Goal: Task Accomplishment & Management: Contribute content

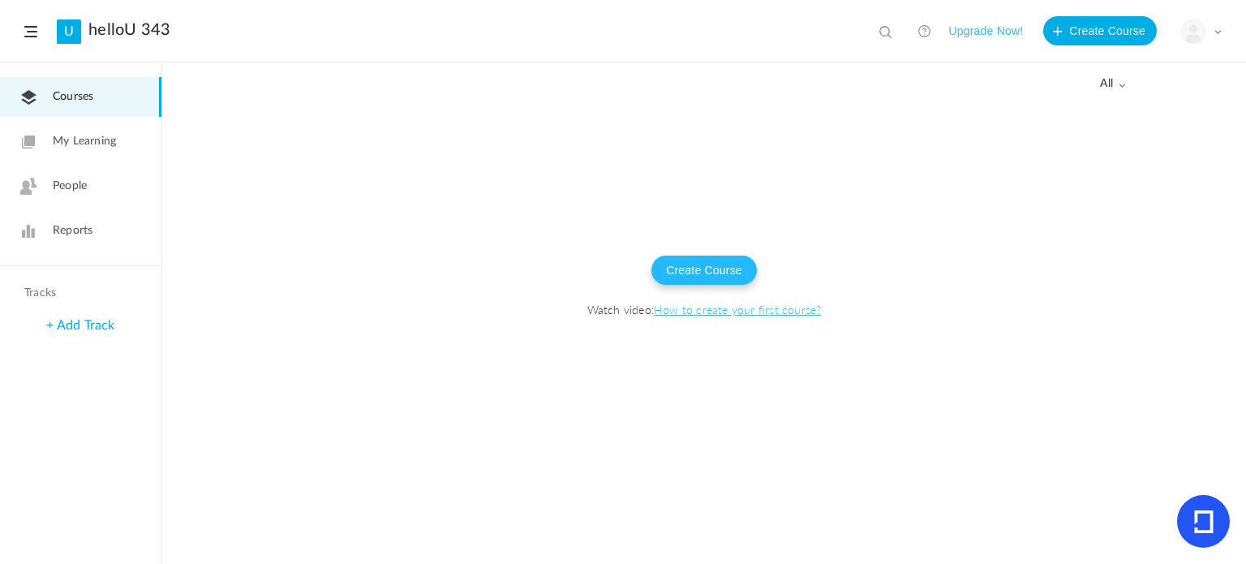
click at [704, 276] on button "Create Course" at bounding box center [704, 270] width 105 height 29
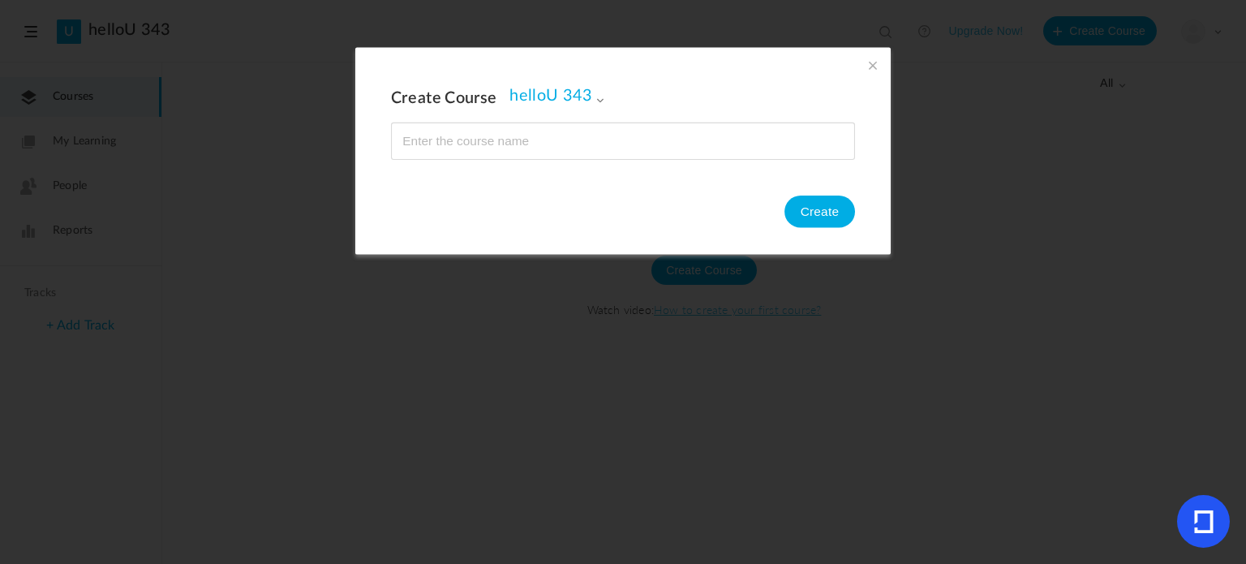
click at [535, 134] on input "name" at bounding box center [623, 141] width 463 height 36
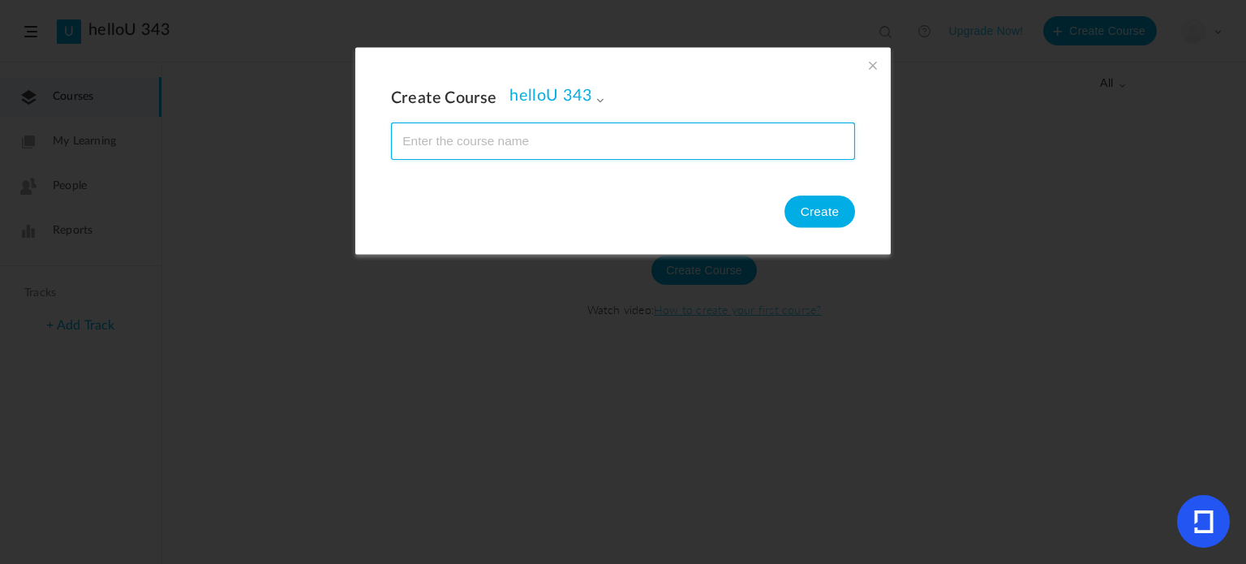
paste input "Feedback: Un instrument pentru creștere și colaborare"
type input "Feedback: Un instrument pentru creștere și colaborare"
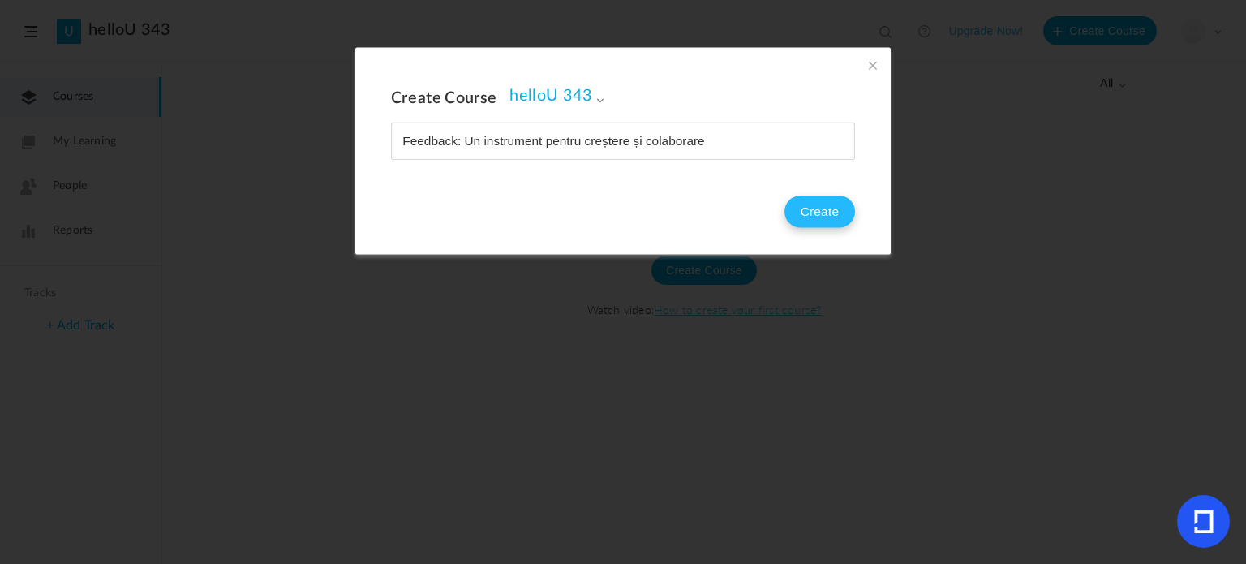
click at [825, 203] on button "Create" at bounding box center [820, 212] width 71 height 32
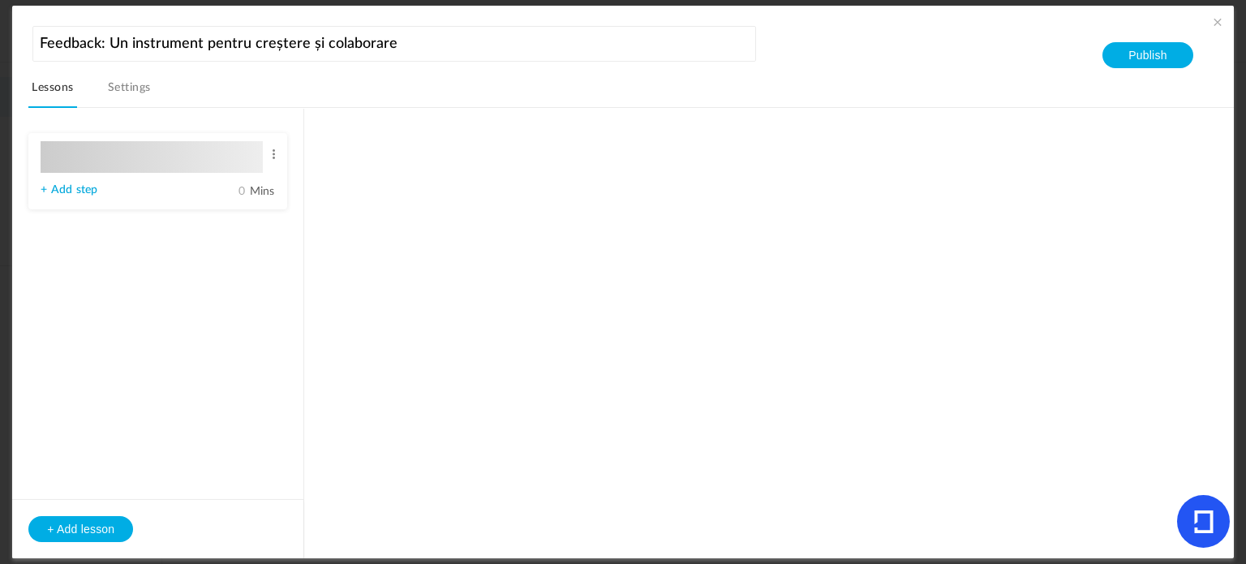
type input "Lesson 1"
type input "0"
type input "Step 1"
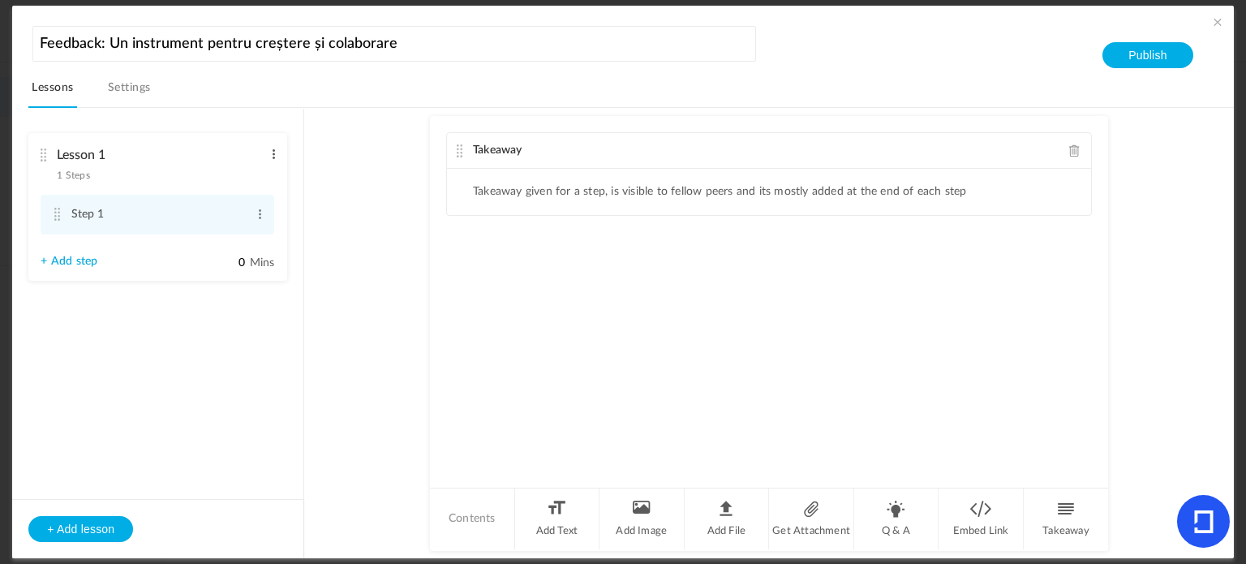
click at [272, 154] on span at bounding box center [274, 154] width 12 height 16
click at [253, 170] on div "Edit Delete" at bounding box center [247, 190] width 65 height 49
click at [252, 177] on link "Edit" at bounding box center [247, 180] width 63 height 19
click at [532, 192] on li "Takeaway given for a step, is visible to fellow peers and its mostly added at t…" at bounding box center [720, 192] width 494 height 14
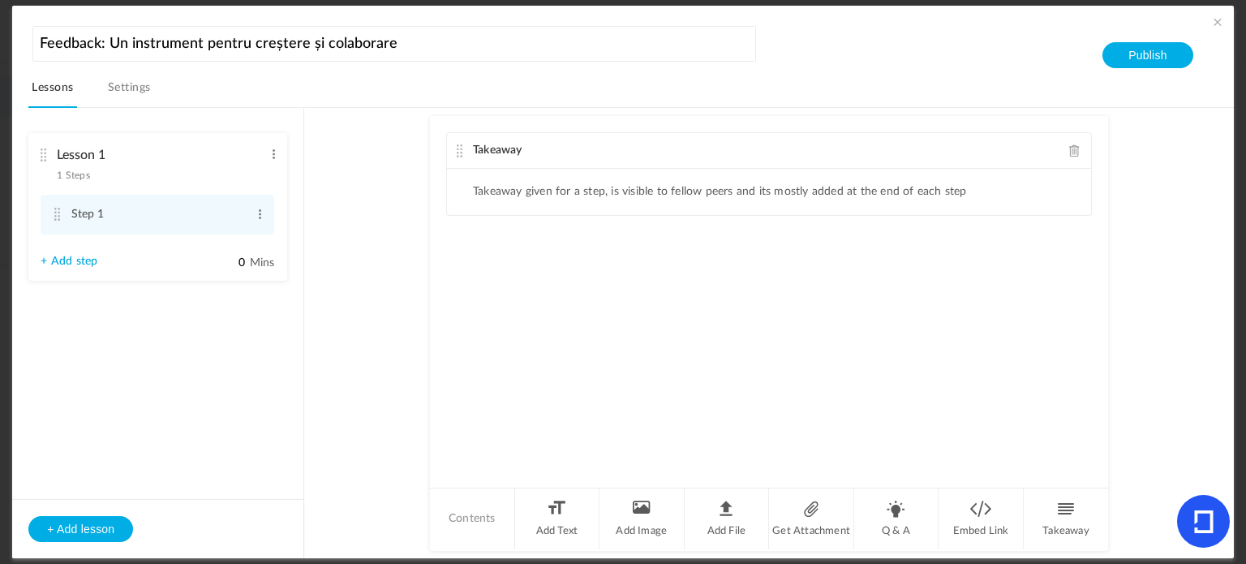
click at [109, 93] on link "Settings" at bounding box center [130, 92] width 50 height 31
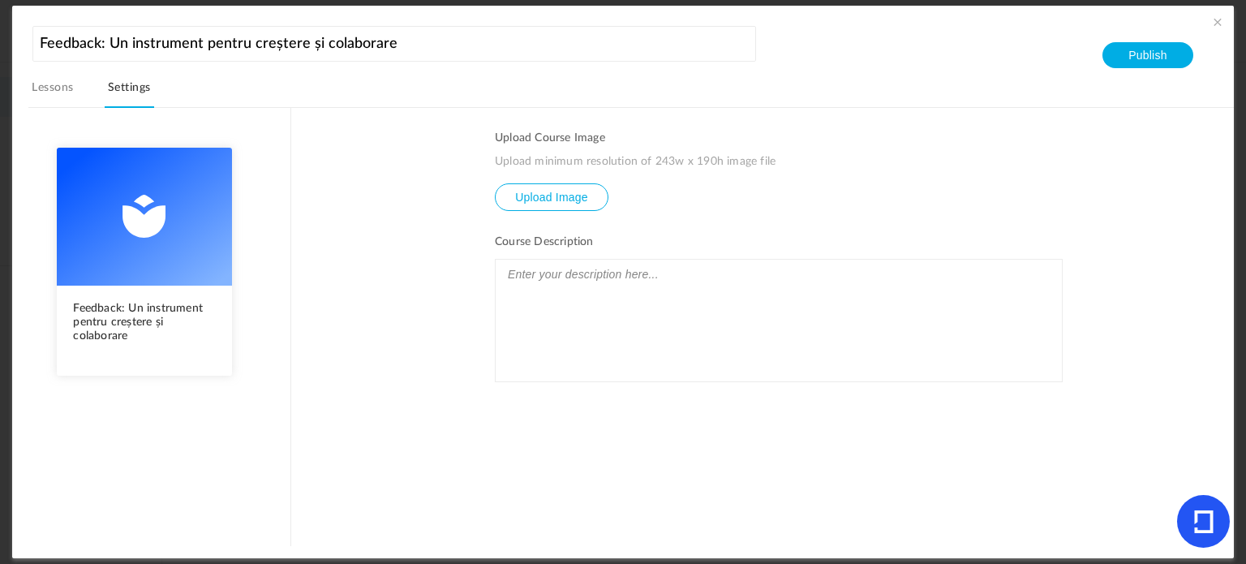
click at [536, 194] on input "file" at bounding box center [552, 209] width 112 height 50
type input "C:\fakepath\The-SBI-model-of-feedback.png"
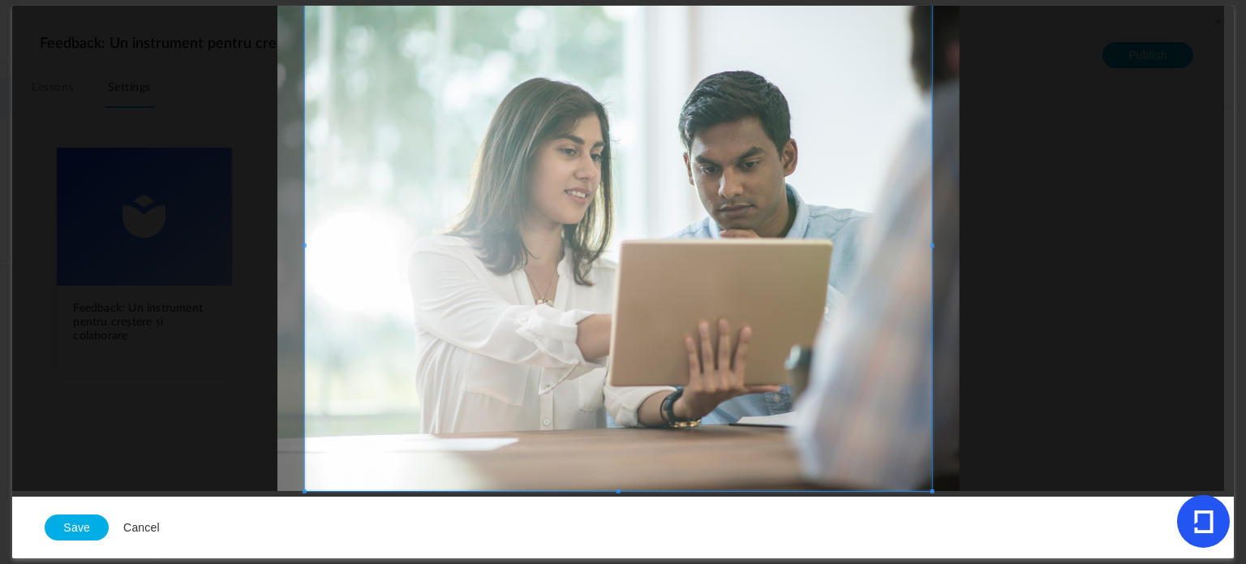
scroll to position [16, 0]
click at [73, 527] on button "Save" at bounding box center [77, 528] width 64 height 26
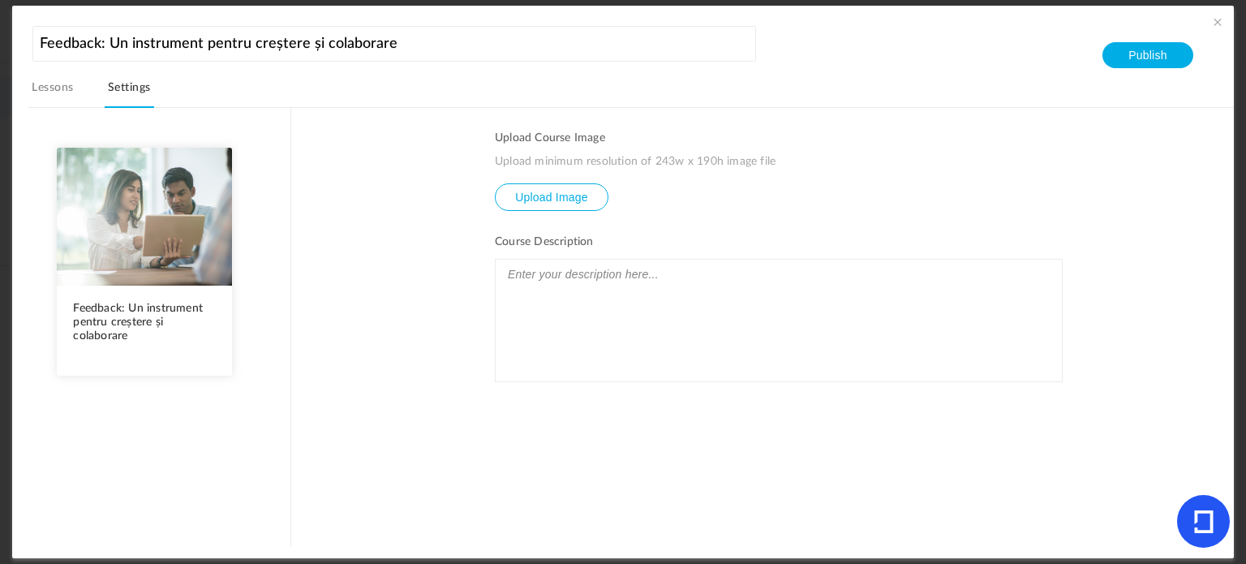
click at [610, 284] on p at bounding box center [779, 274] width 550 height 21
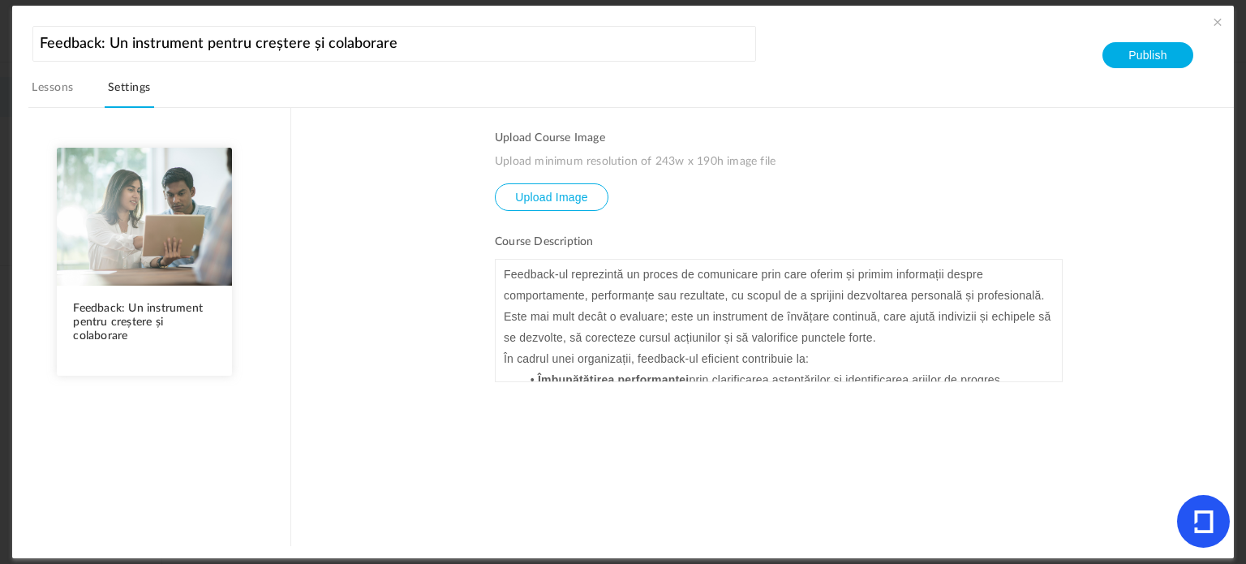
scroll to position [0, 0]
click at [1158, 54] on button "Publish" at bounding box center [1148, 55] width 90 height 26
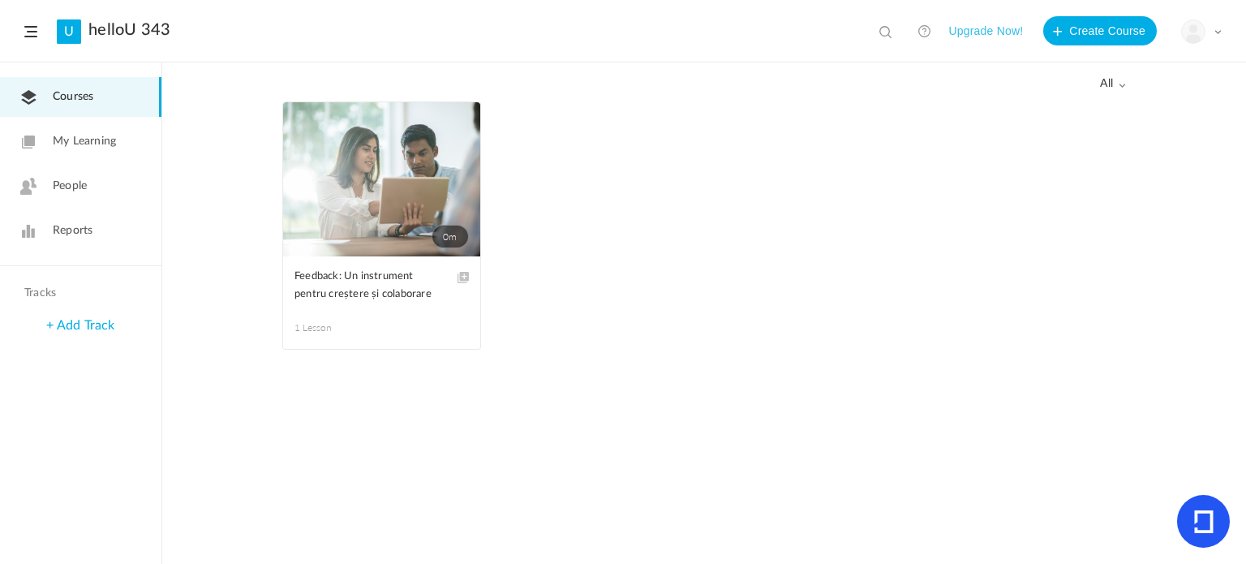
click at [343, 158] on link "0m" at bounding box center [381, 179] width 197 height 154
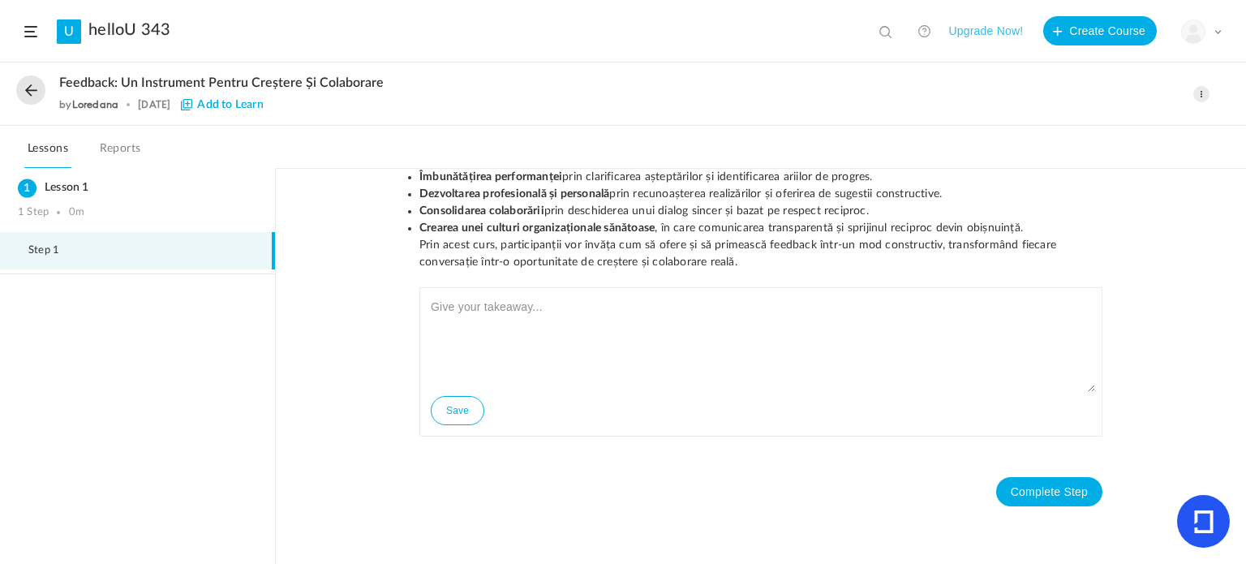
scroll to position [114, 0]
click at [741, 357] on textarea at bounding box center [761, 341] width 669 height 97
click at [102, 145] on link "Reports" at bounding box center [121, 153] width 48 height 31
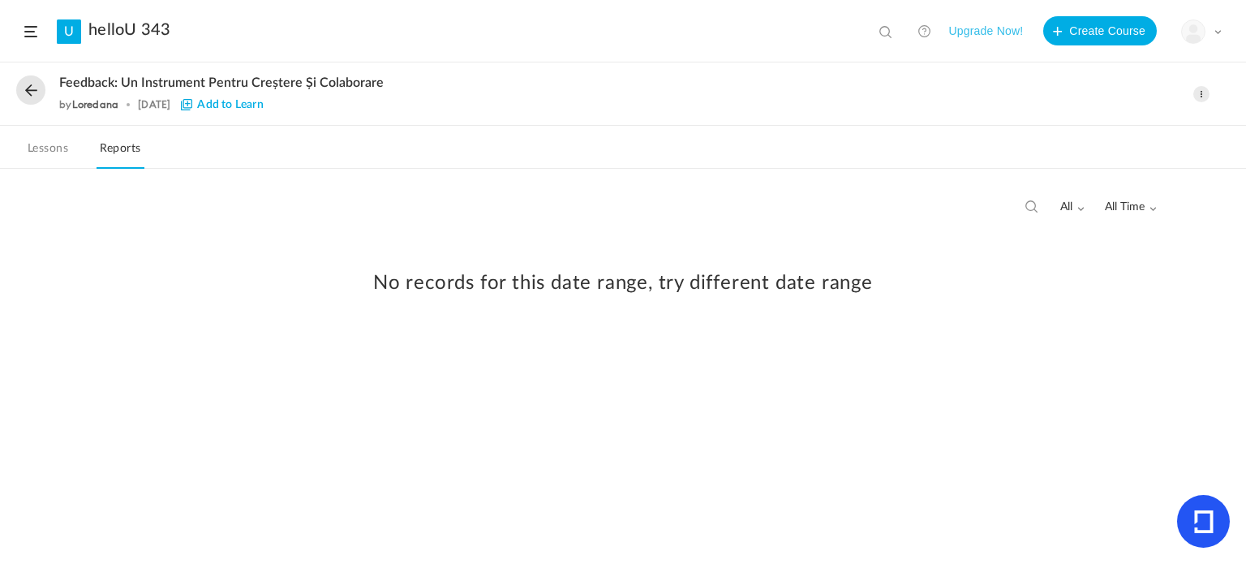
click at [1202, 95] on span at bounding box center [1202, 94] width 16 height 16
click at [1148, 117] on link "Edit" at bounding box center [1133, 130] width 153 height 30
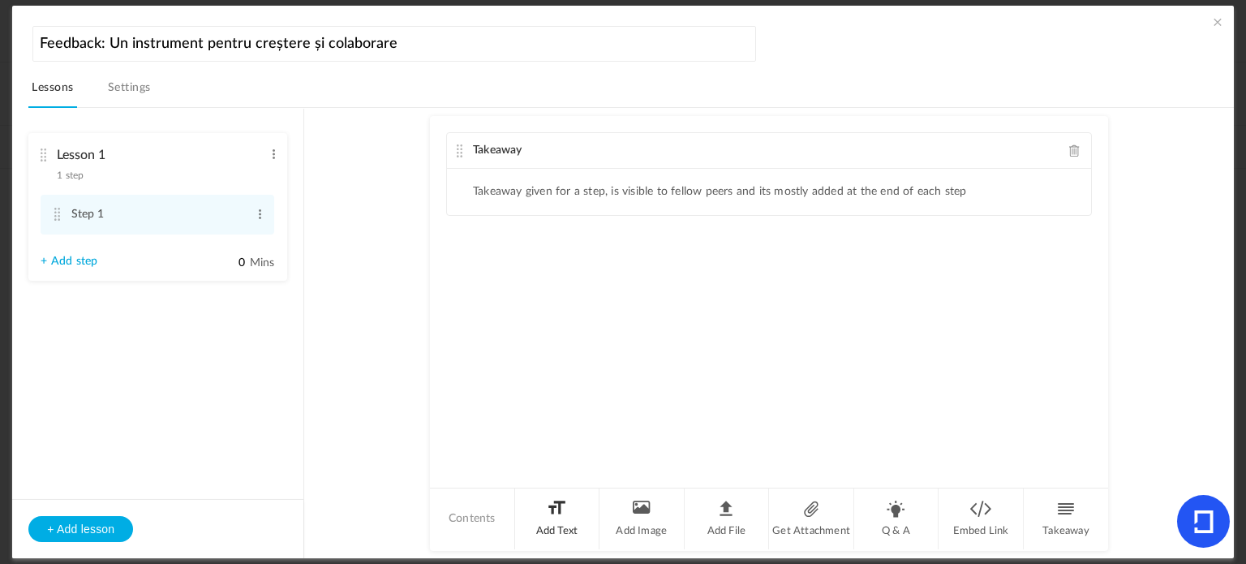
click at [549, 516] on li "Add Text" at bounding box center [557, 519] width 85 height 61
click at [557, 189] on li "Takeaway given for a step, is visible to fellow peers and its mostly added at t…" at bounding box center [720, 192] width 494 height 14
click at [623, 519] on li "Add Image" at bounding box center [642, 519] width 85 height 61
click at [671, 343] on div at bounding box center [769, 342] width 644 height 122
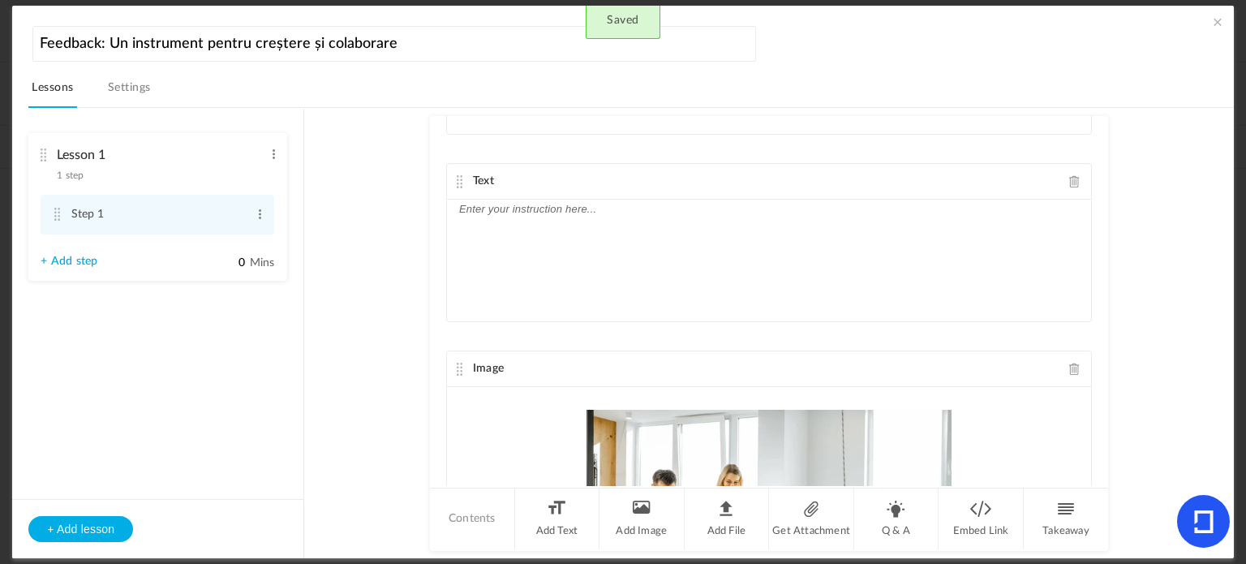
scroll to position [338, 0]
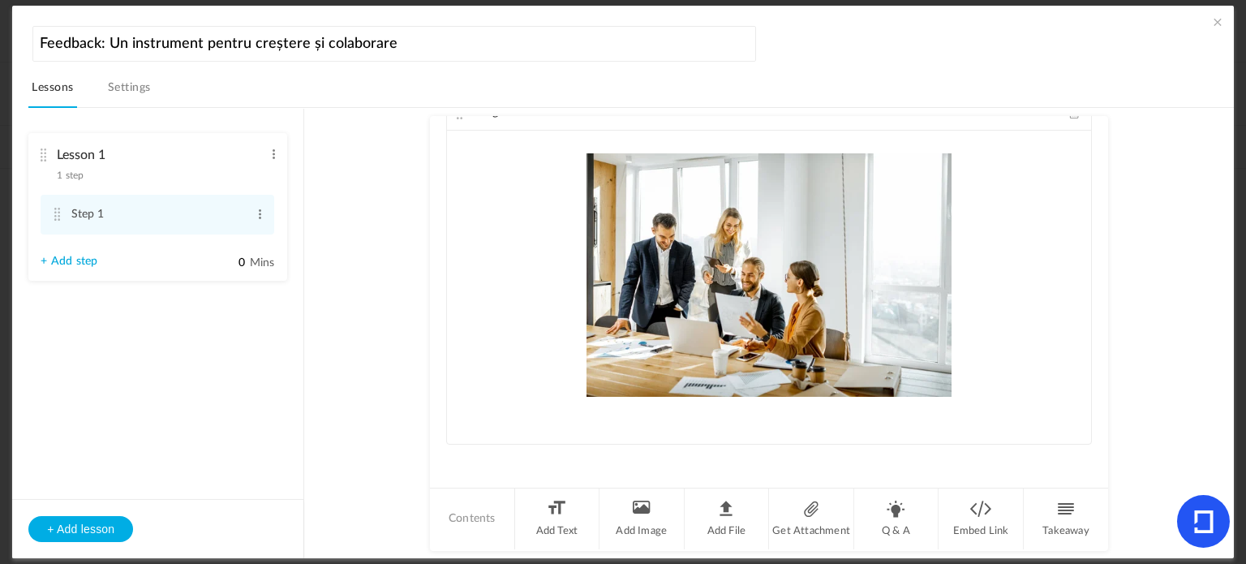
click at [997, 334] on img at bounding box center [769, 274] width 599 height 243
click at [696, 256] on img at bounding box center [769, 274] width 599 height 243
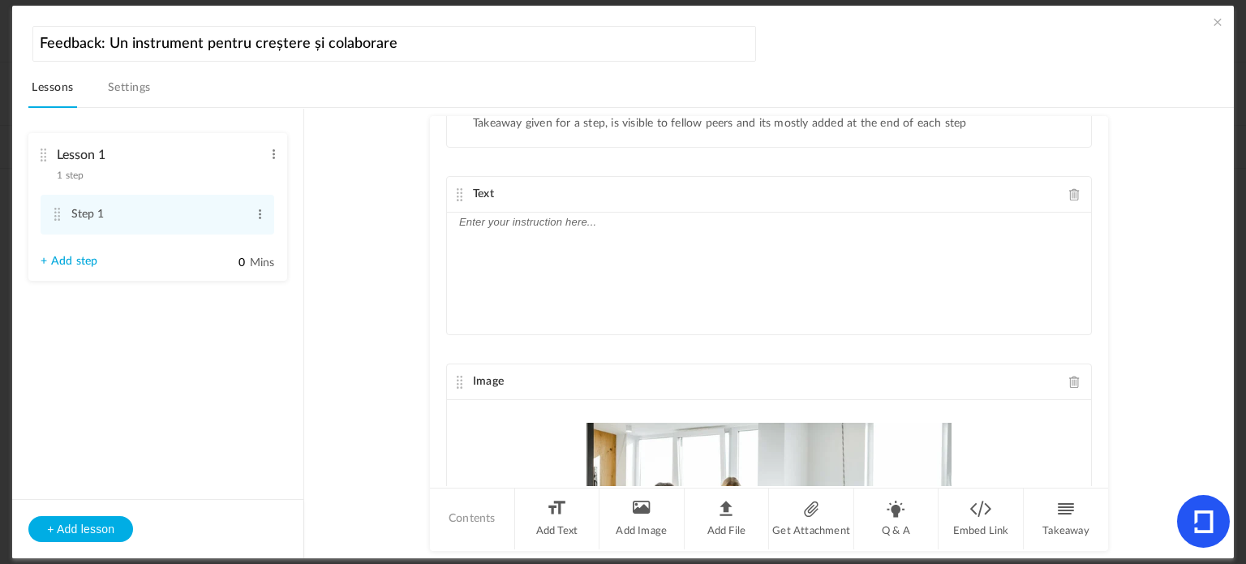
scroll to position [0, 0]
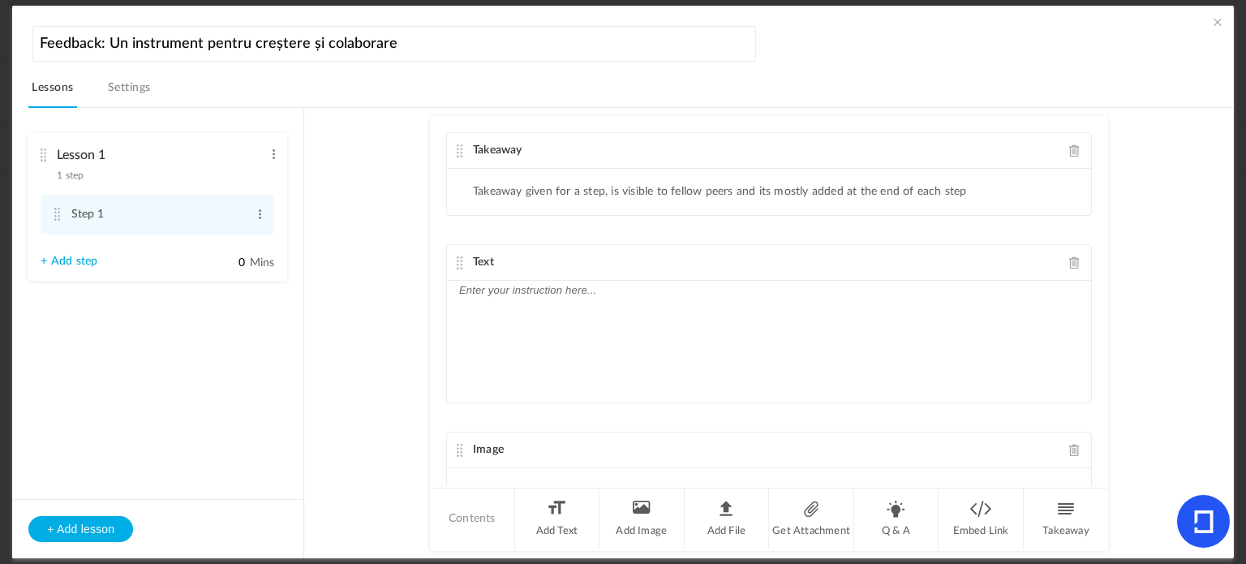
click at [52, 262] on link "+ Add step" at bounding box center [69, 262] width 57 height 14
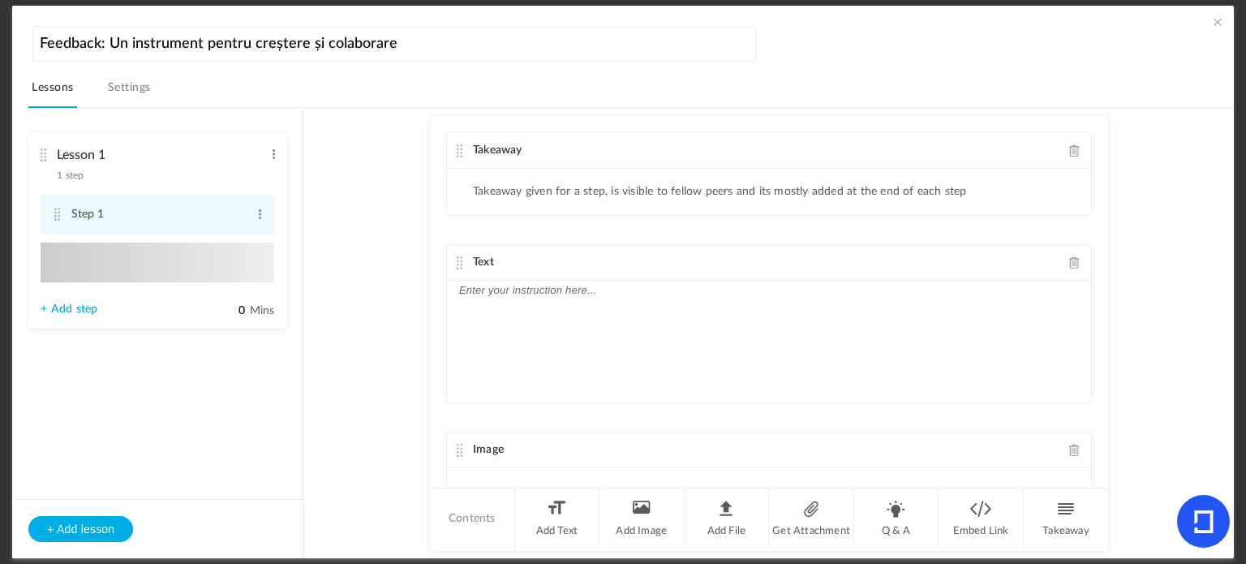
type input "Step 2"
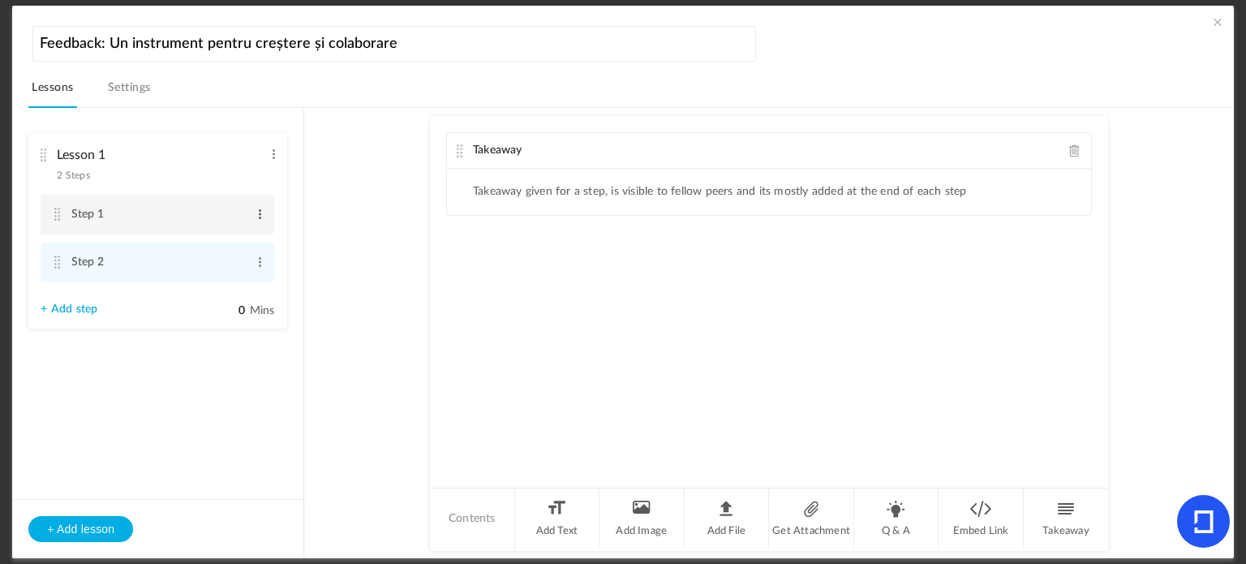
click at [261, 221] on span at bounding box center [260, 214] width 12 height 16
click at [243, 237] on link "Edit" at bounding box center [233, 240] width 63 height 19
click at [181, 393] on aside "Lesson 1 2 Steps Edit Delete Step 1 Edit Delete Step 2 Edit Delete 0 Mins" at bounding box center [158, 334] width 292 height 450
click at [131, 89] on link "Settings" at bounding box center [130, 92] width 50 height 31
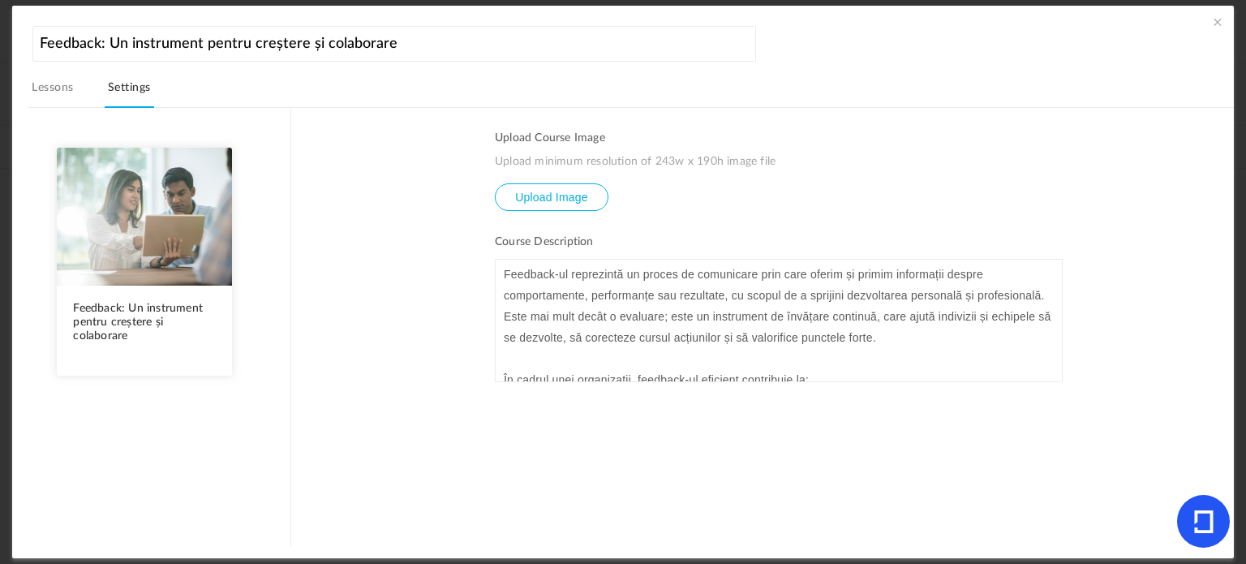
click at [62, 90] on link "Lessons" at bounding box center [52, 92] width 48 height 31
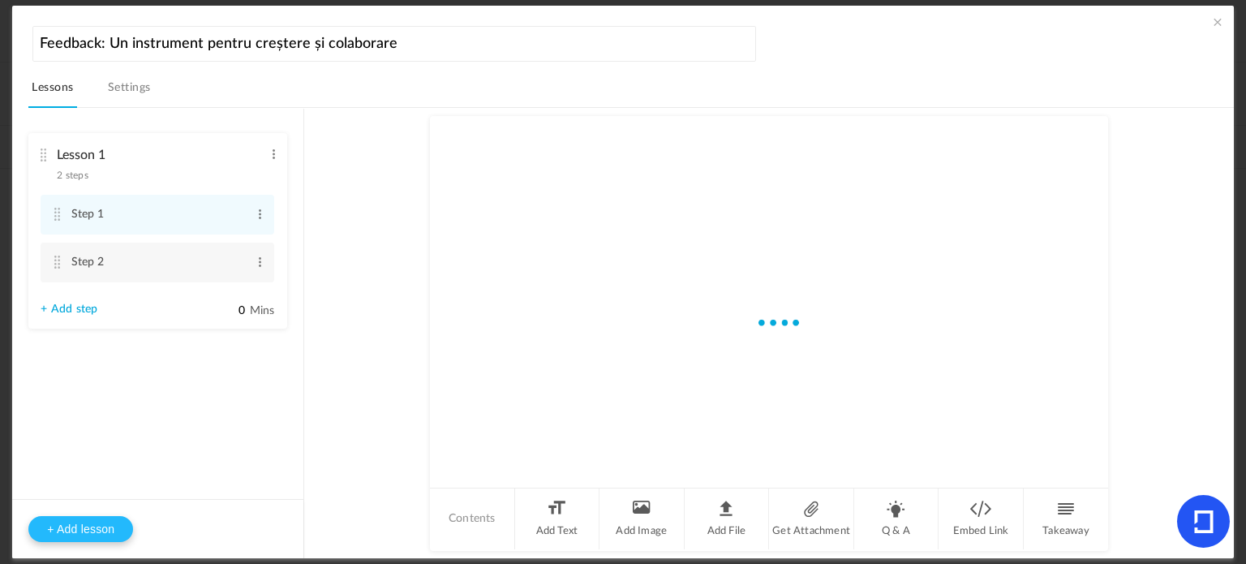
click at [74, 527] on button "+ Add lesson" at bounding box center [80, 529] width 105 height 26
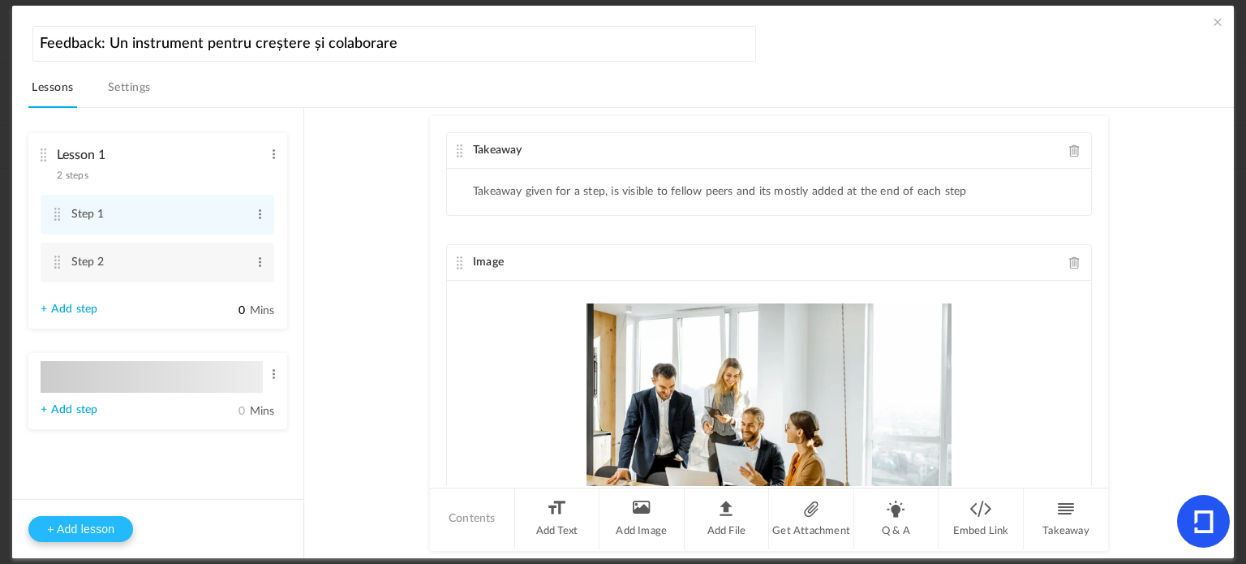
type input "Lesson 2"
type input "0"
type input "Step 1"
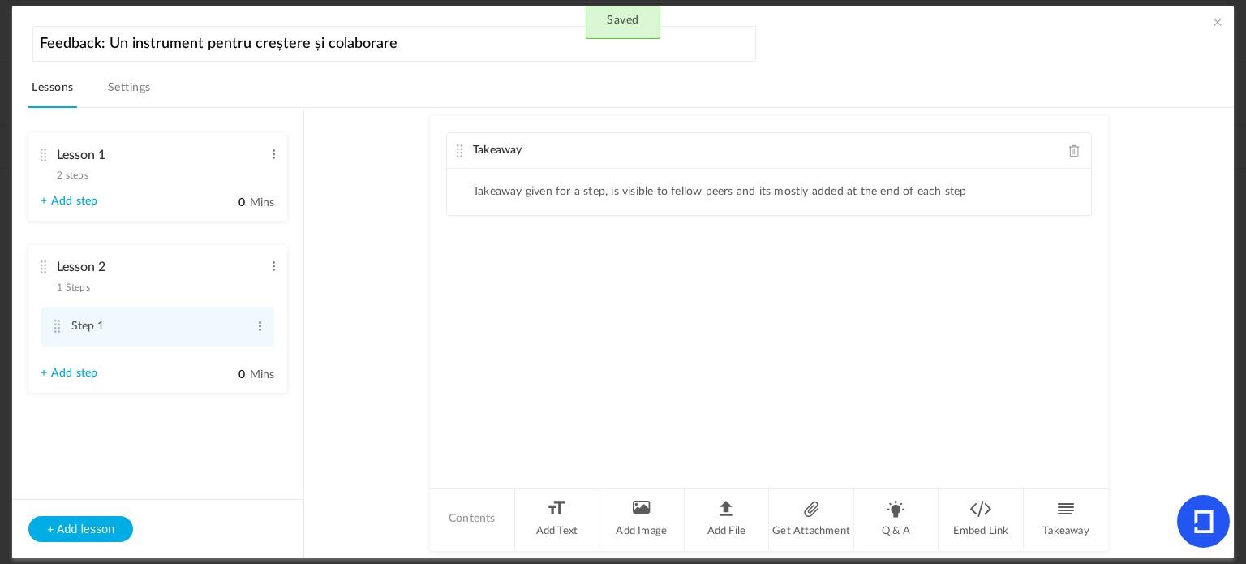
click at [114, 385] on li "Lesson 2 1 Steps Edit Delete Step 1 Edit Delete + Add step" at bounding box center [157, 319] width 259 height 148
click at [1210, 25] on span at bounding box center [1218, 22] width 16 height 16
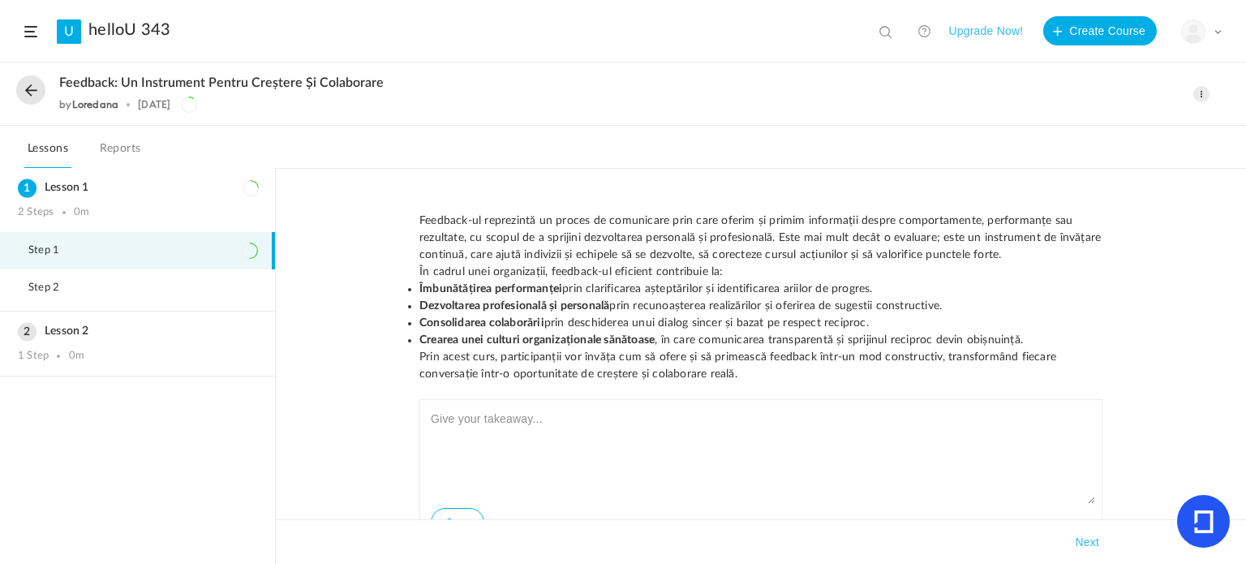
click at [125, 150] on link "Reports" at bounding box center [121, 153] width 48 height 31
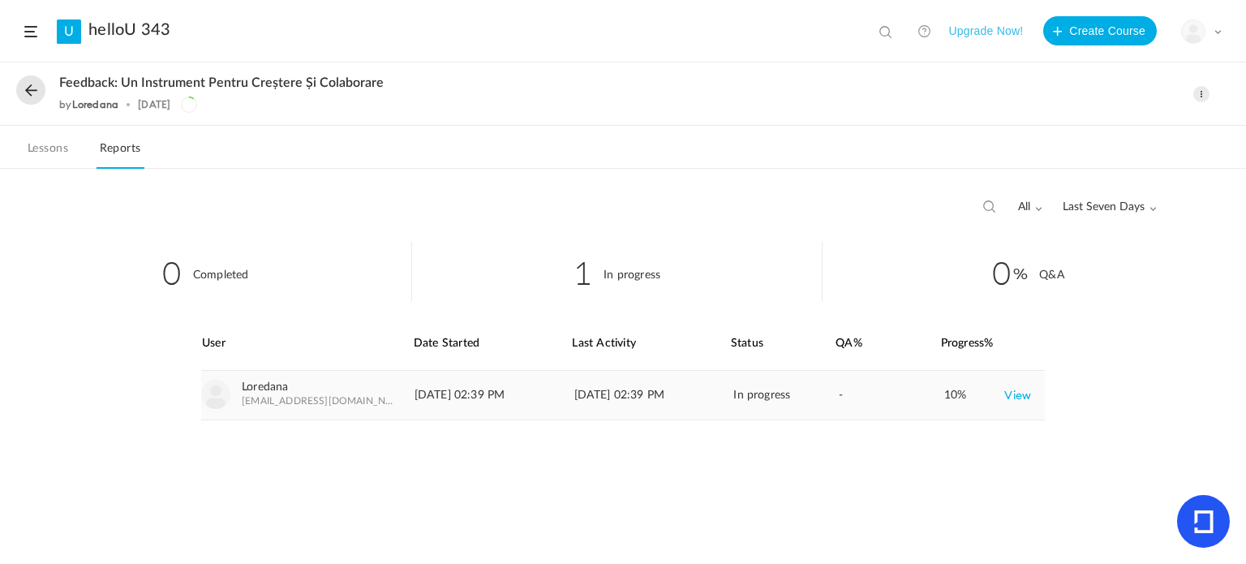
click at [1019, 396] on link "View" at bounding box center [1018, 395] width 27 height 29
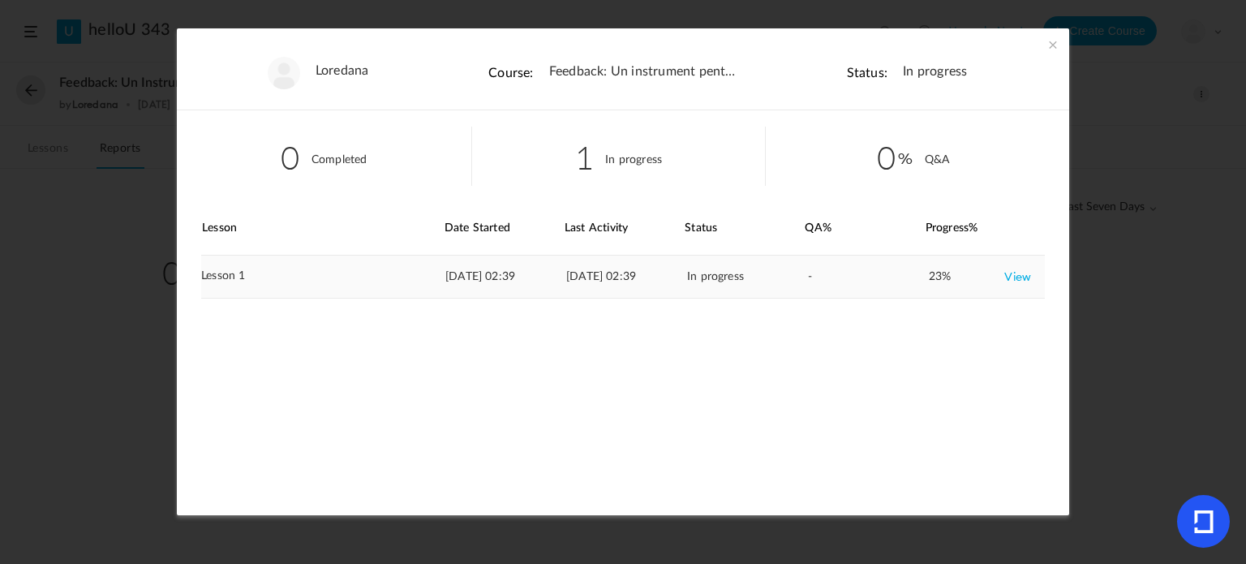
click at [1006, 275] on link "View" at bounding box center [1018, 276] width 27 height 29
click at [1013, 275] on link "View" at bounding box center [1018, 276] width 27 height 29
click at [717, 82] on li "Course: Feedback: Un instrument pentru creștere și colaborare" at bounding box center [618, 68] width 295 height 81
click at [1053, 45] on span at bounding box center [1053, 45] width 16 height 16
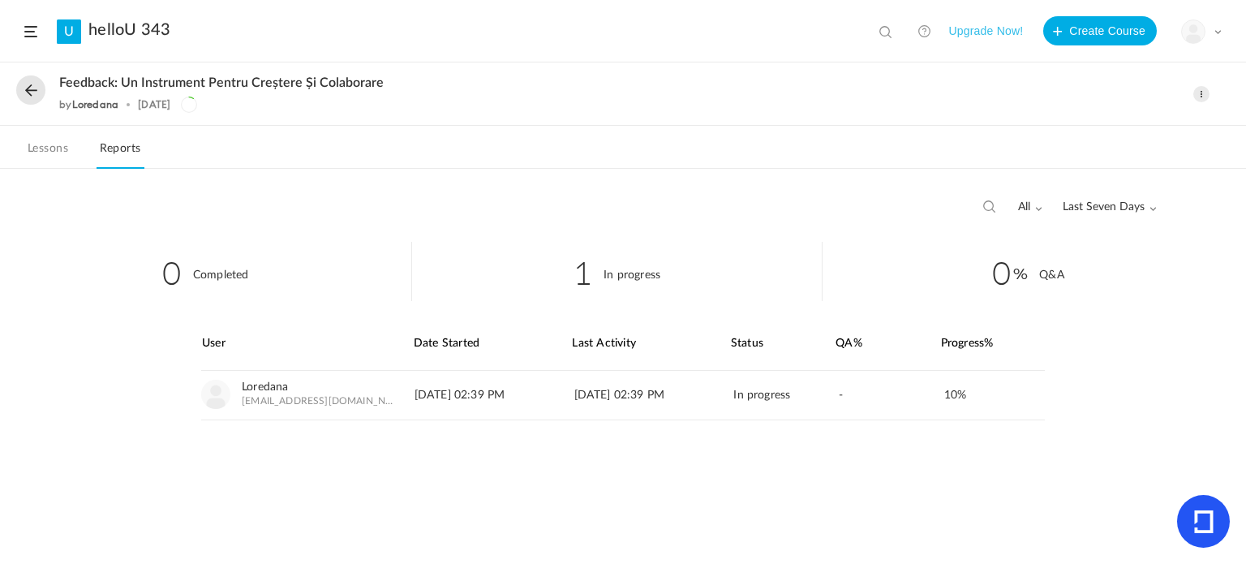
click at [45, 144] on link "Lessons" at bounding box center [47, 153] width 47 height 31
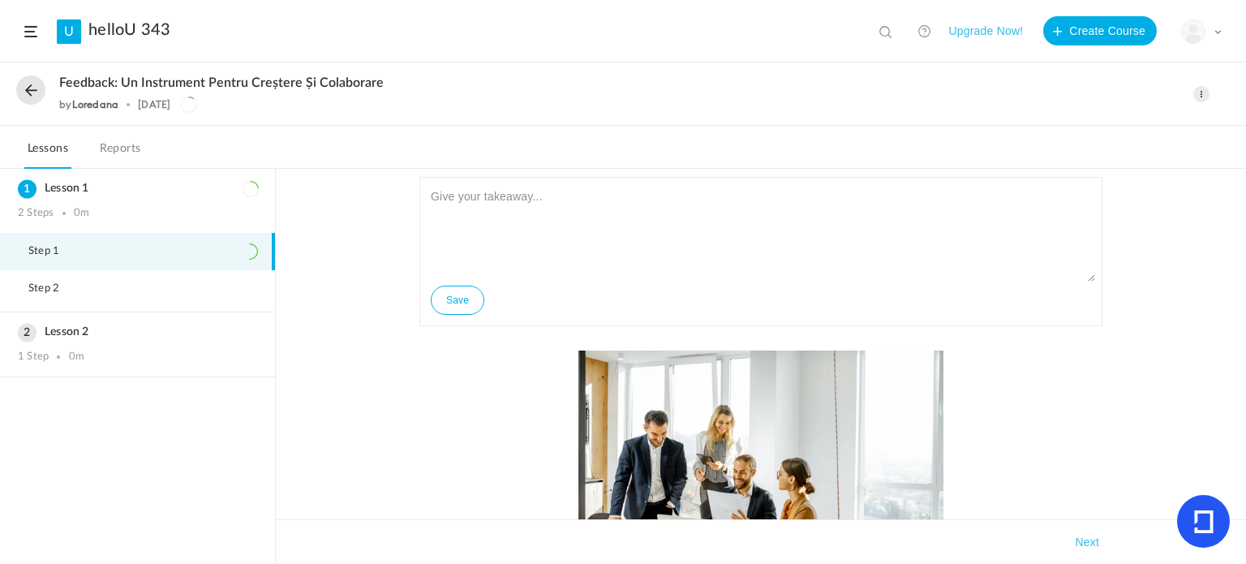
scroll to position [381, 0]
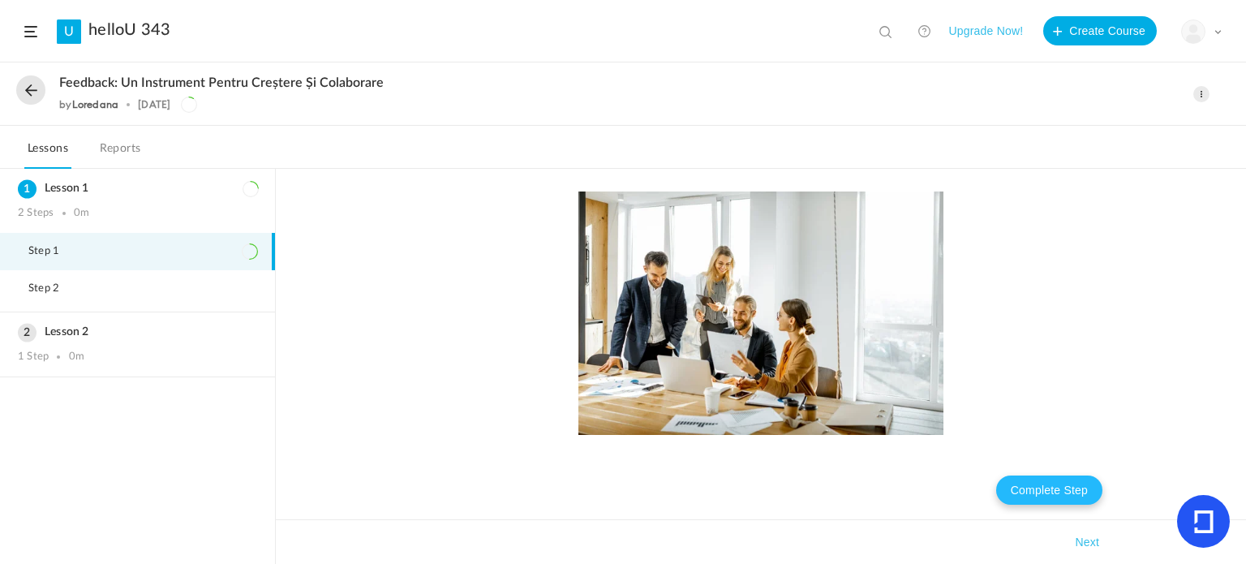
click at [1053, 494] on button "Complete Step" at bounding box center [1050, 490] width 106 height 29
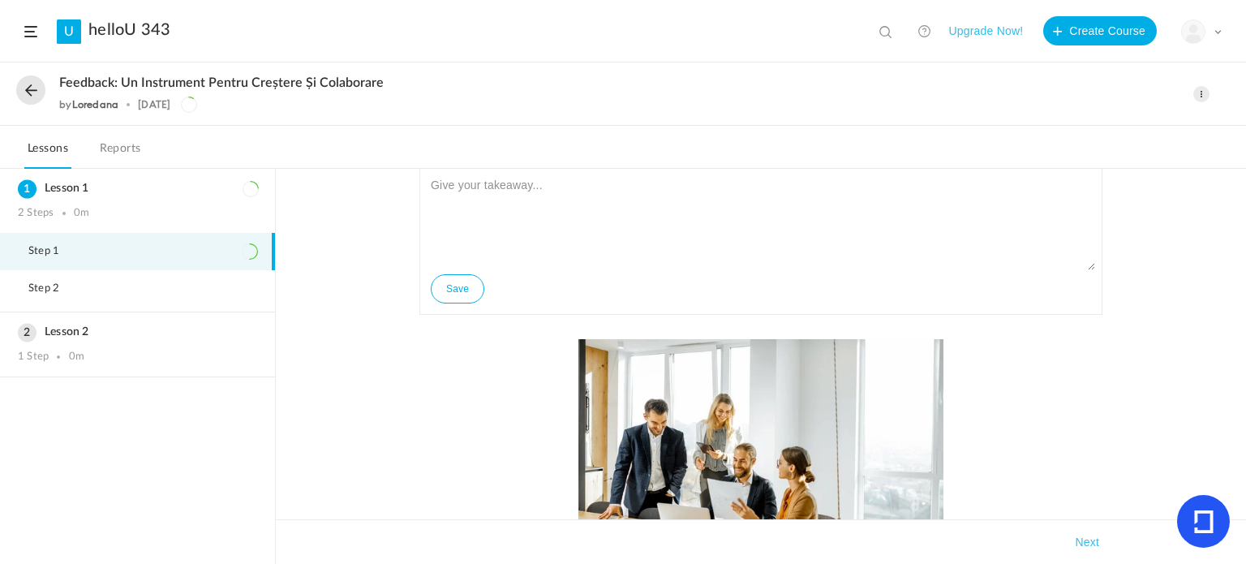
scroll to position [243, 0]
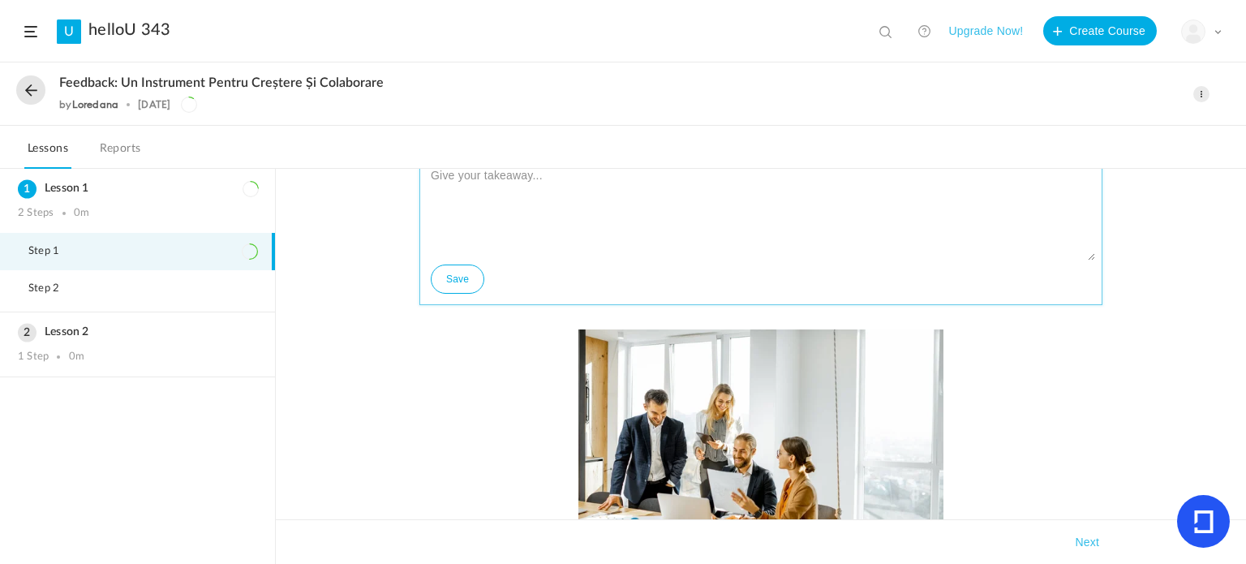
click at [495, 192] on textarea at bounding box center [761, 211] width 669 height 97
click at [508, 196] on textarea at bounding box center [761, 211] width 669 height 97
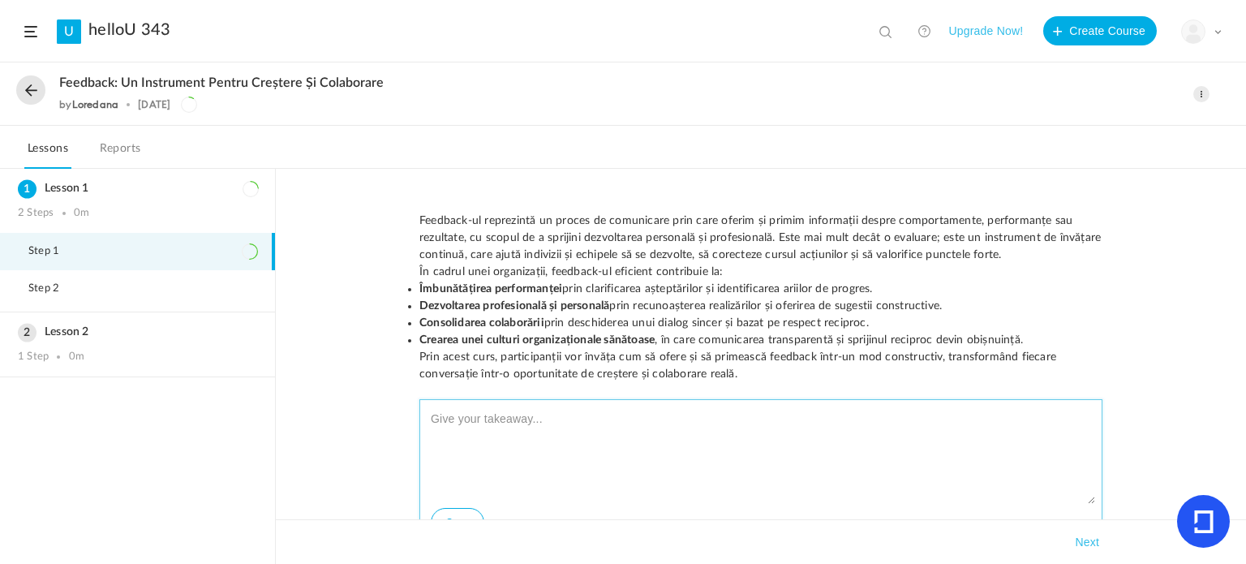
scroll to position [162, 0]
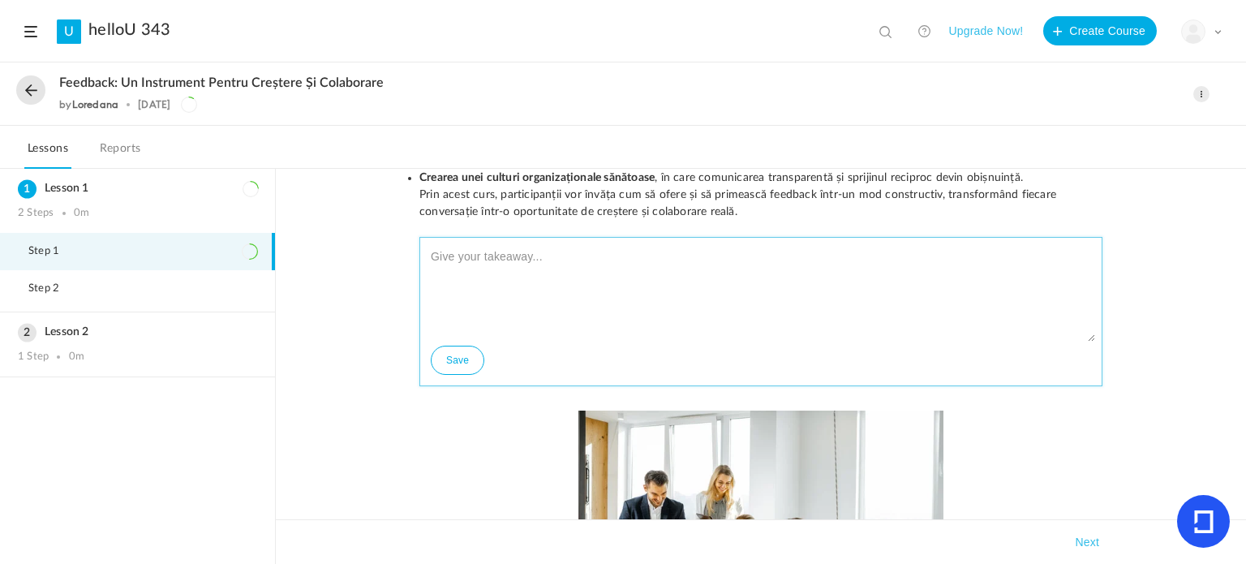
click at [538, 268] on textarea at bounding box center [761, 292] width 669 height 97
type textarea "ggggggggggggg"
click at [459, 359] on button "Save" at bounding box center [458, 360] width 54 height 29
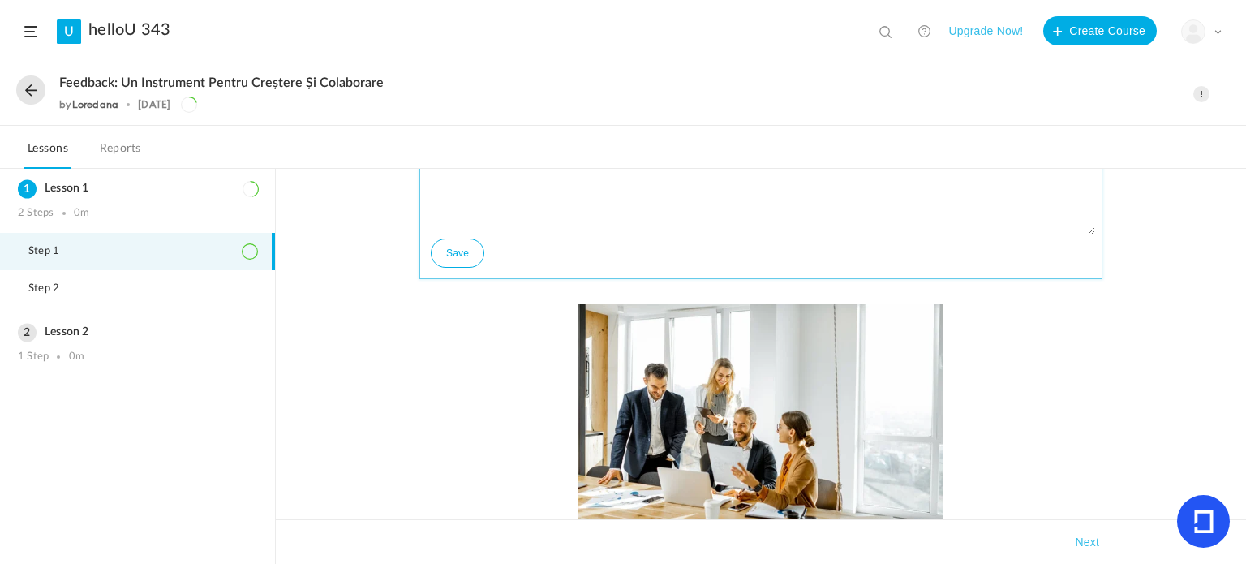
scroll to position [140, 0]
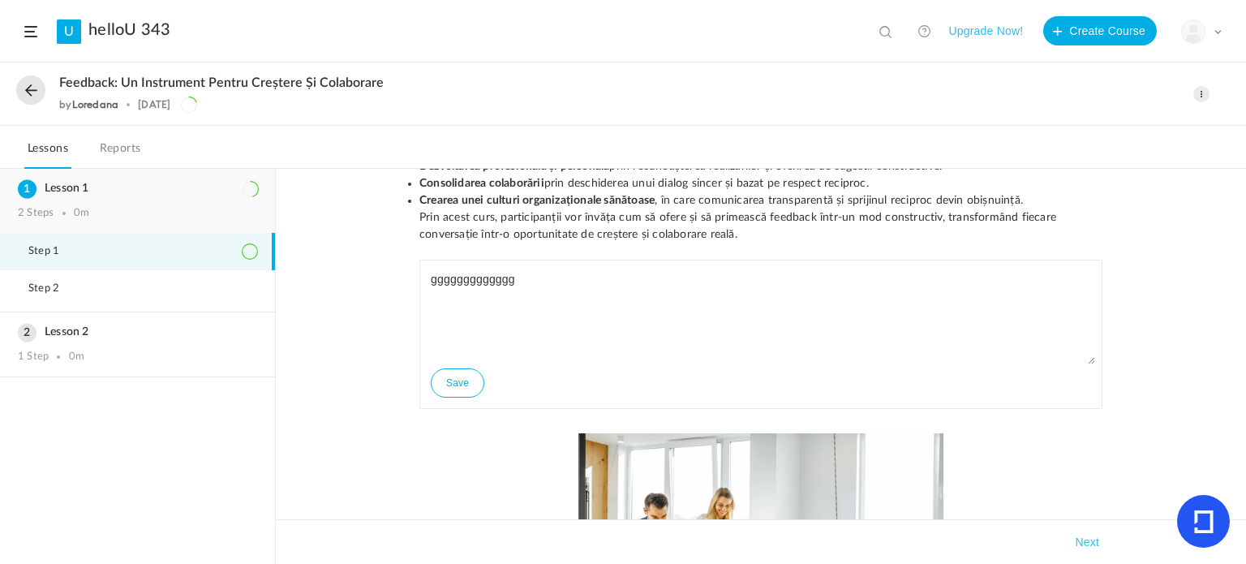
click at [97, 207] on div "2 Steps 0m" at bounding box center [137, 213] width 239 height 13
click at [1199, 93] on span at bounding box center [1202, 94] width 16 height 16
click at [1109, 132] on link "Edit" at bounding box center [1133, 130] width 153 height 30
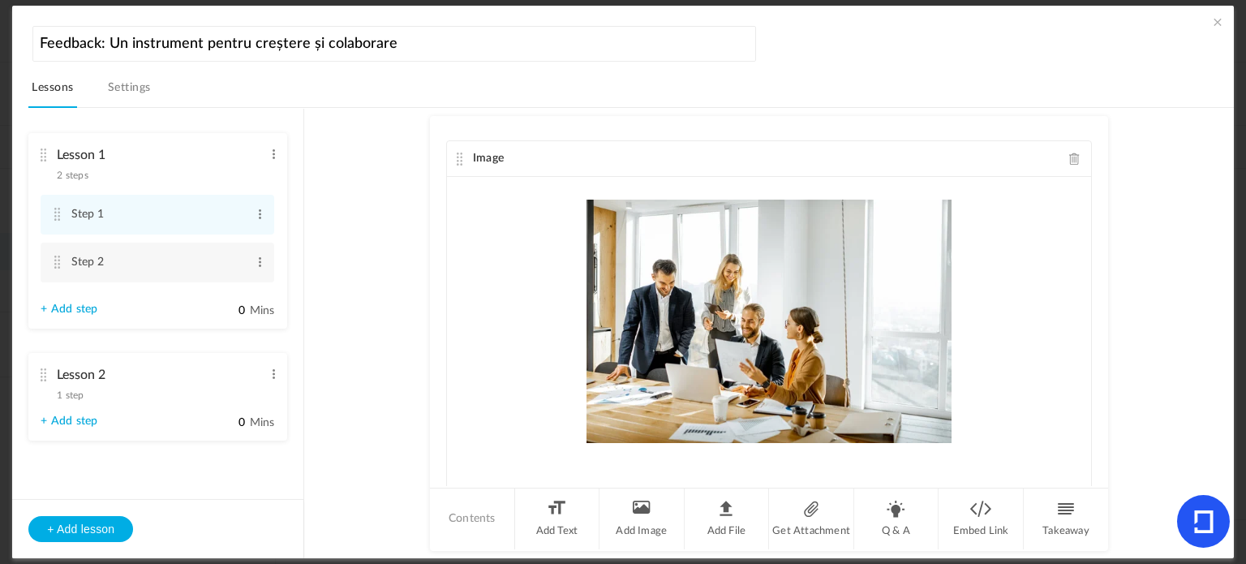
scroll to position [152, 0]
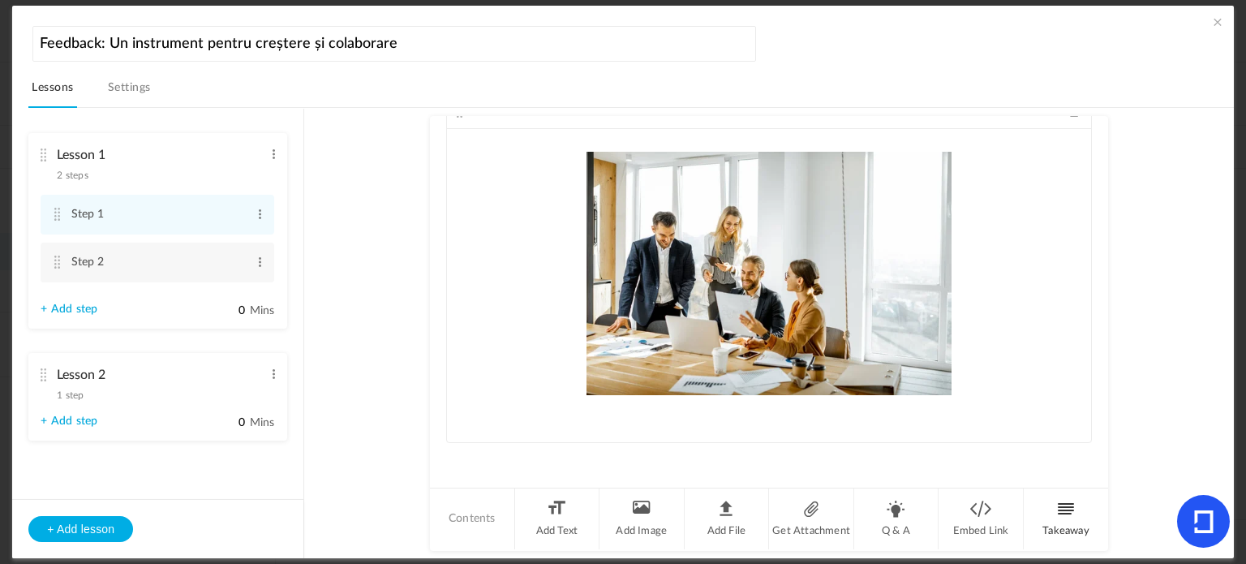
click at [1061, 522] on li "Takeaway" at bounding box center [1066, 519] width 84 height 61
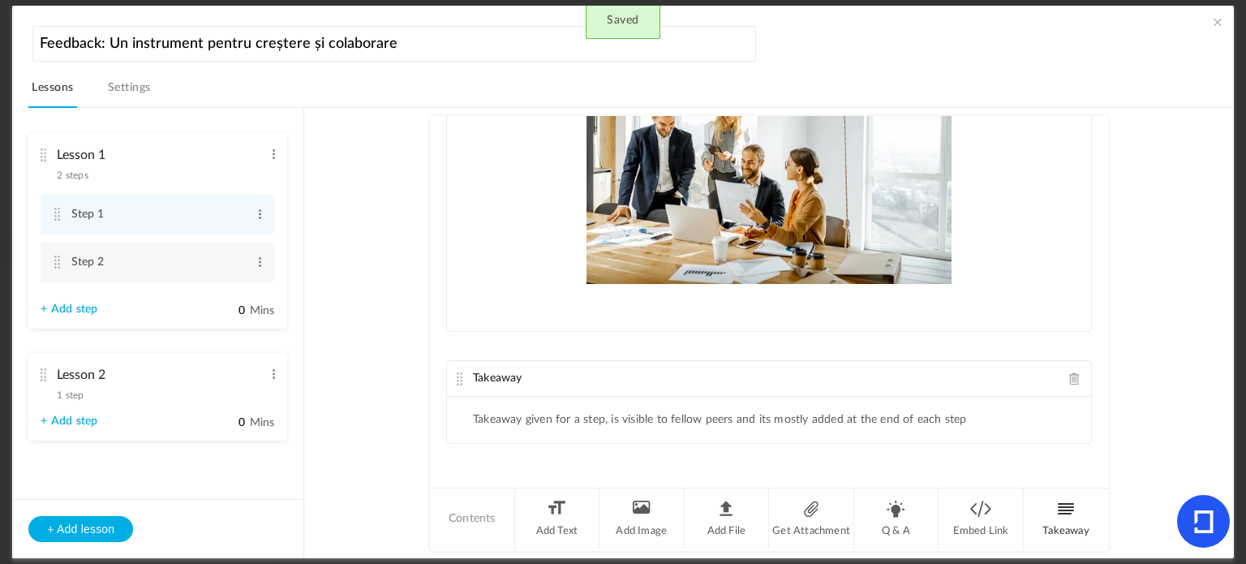
click at [1060, 522] on li "Takeaway" at bounding box center [1066, 519] width 84 height 61
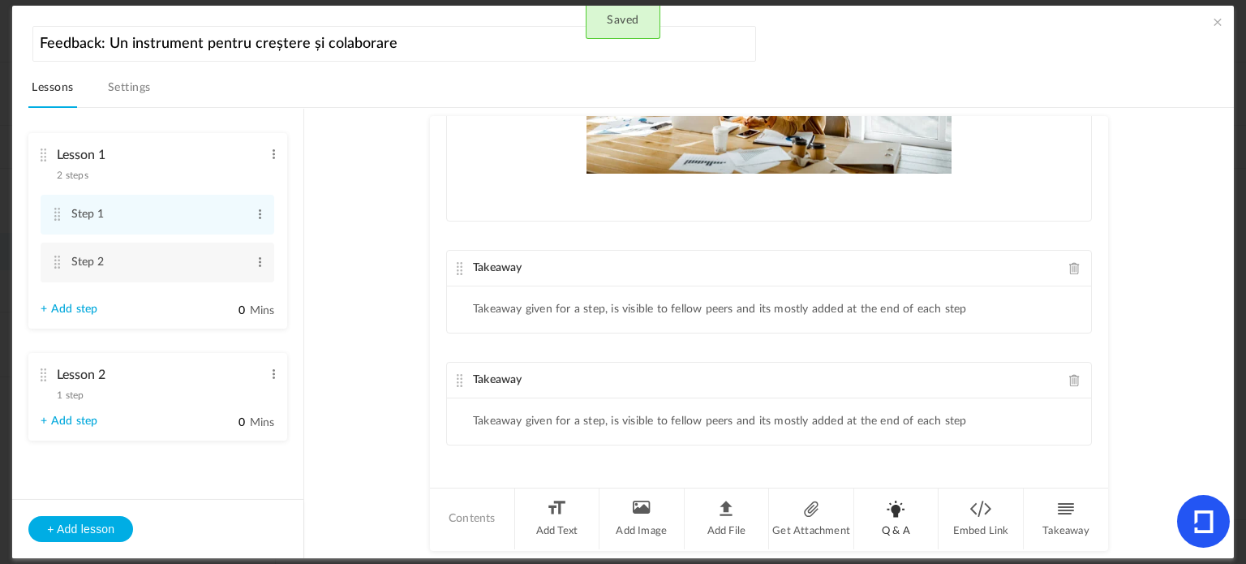
click at [892, 522] on li "Q & A" at bounding box center [897, 519] width 85 height 61
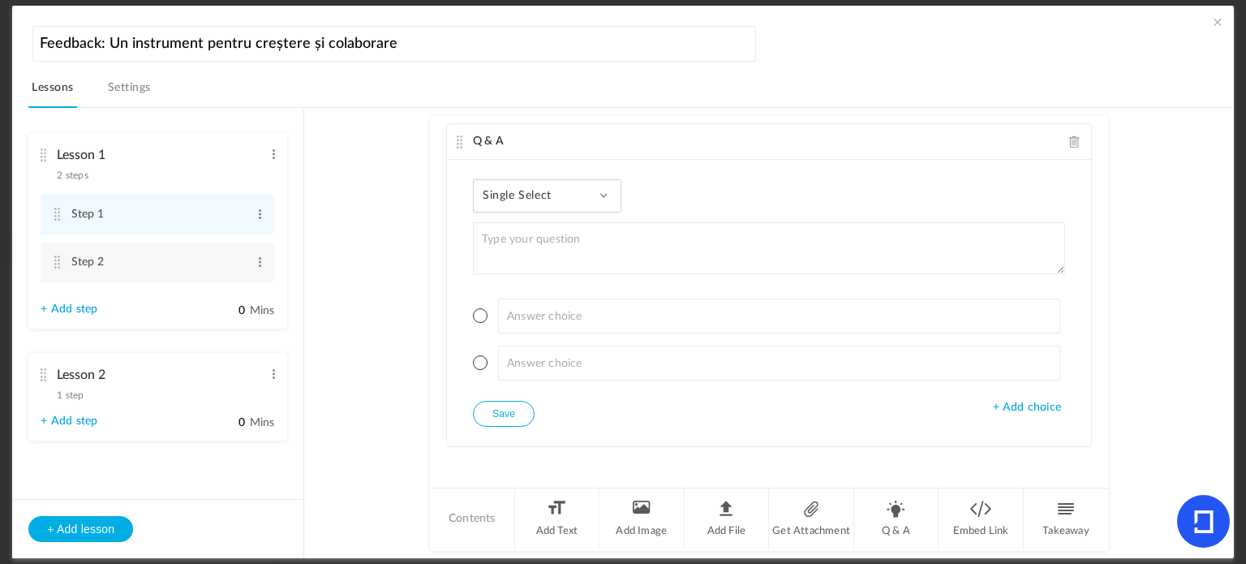
click at [594, 184] on div "Single Select Single Select Multi Select True or False Paragraph Answer" at bounding box center [547, 195] width 149 height 33
click at [463, 519] on li "Contents" at bounding box center [472, 519] width 85 height 61
click at [472, 525] on li "Contents" at bounding box center [472, 519] width 85 height 61
click at [532, 526] on li "Add Text" at bounding box center [557, 519] width 85 height 61
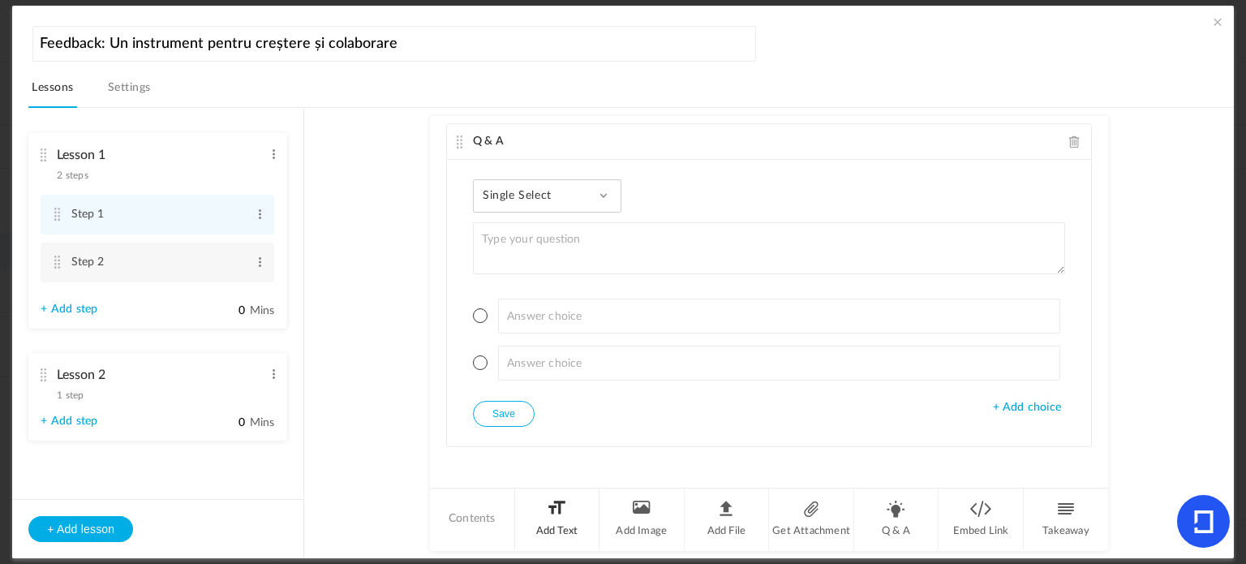
scroll to position [911, 0]
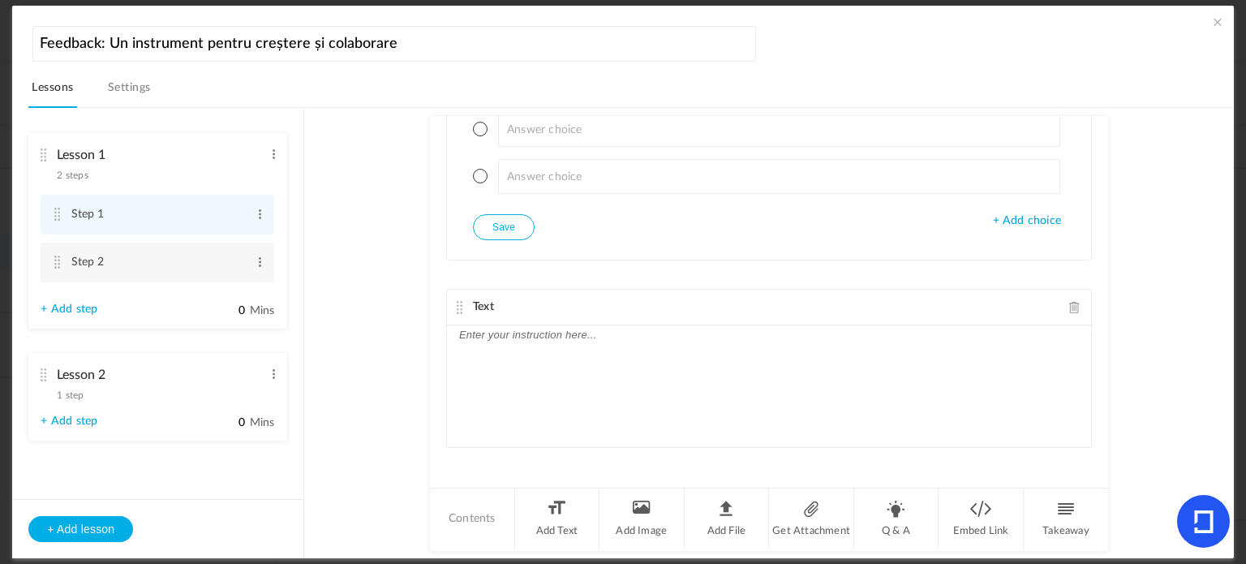
click at [491, 517] on li "Contents" at bounding box center [472, 519] width 85 height 61
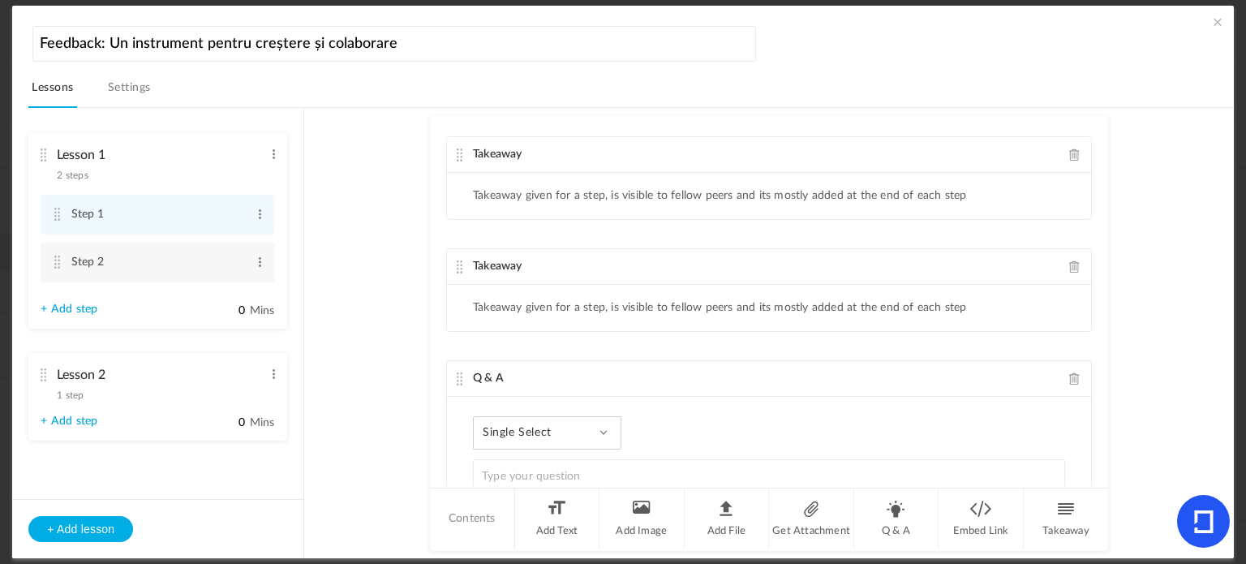
scroll to position [910, 0]
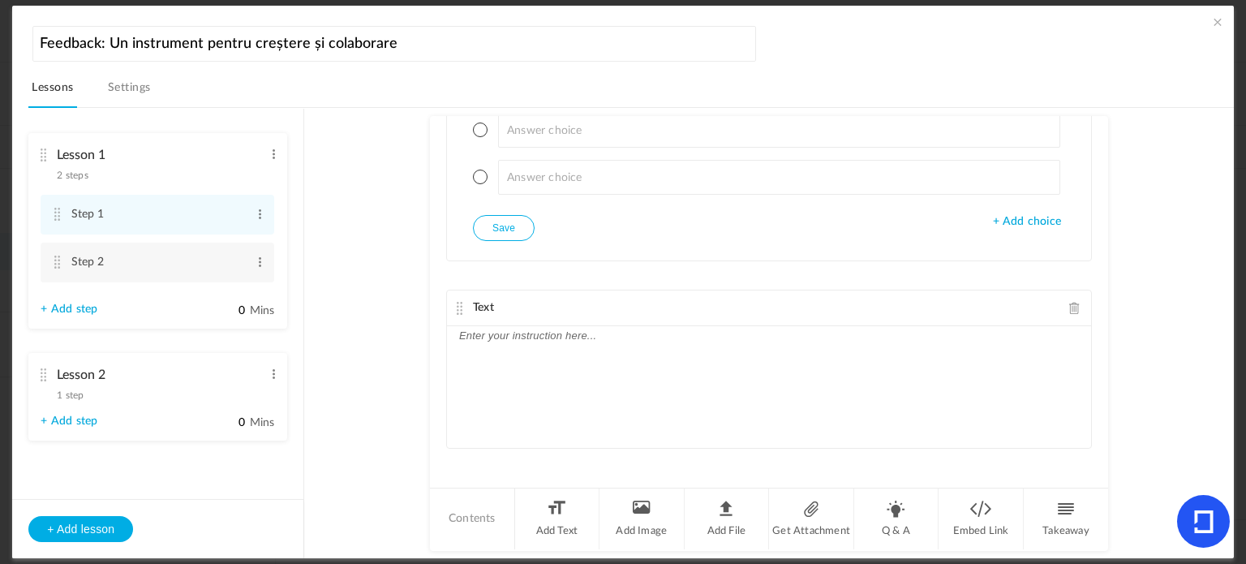
drag, startPoint x: 1213, startPoint y: 24, endPoint x: 1204, endPoint y: 25, distance: 9.0
click at [1214, 24] on span at bounding box center [1218, 22] width 16 height 16
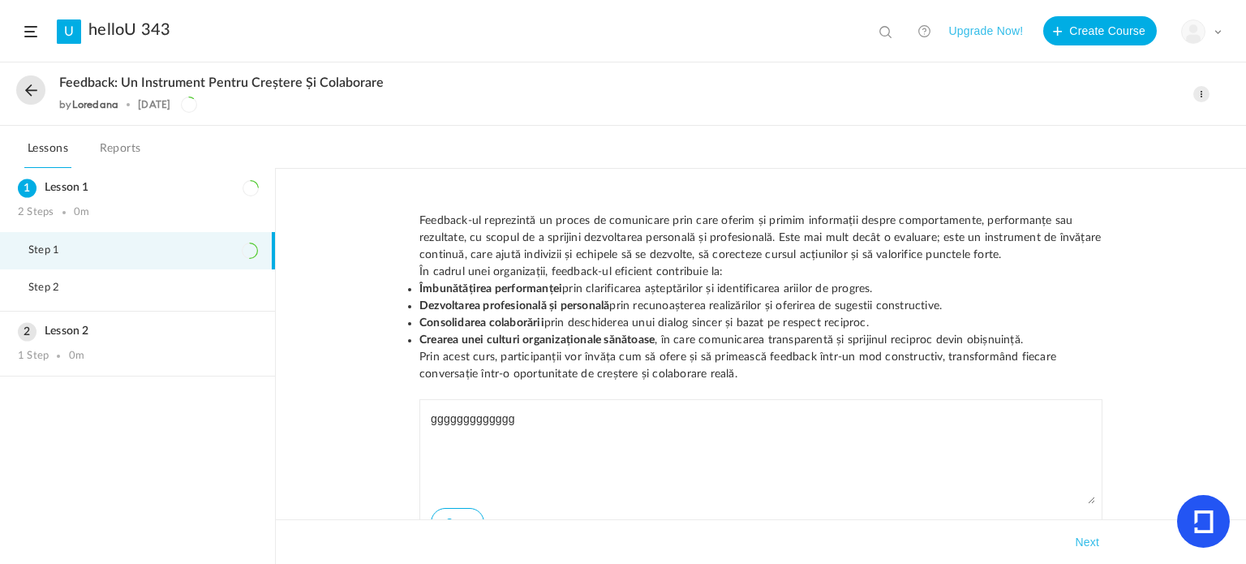
click at [36, 30] on span at bounding box center [30, 31] width 13 height 11
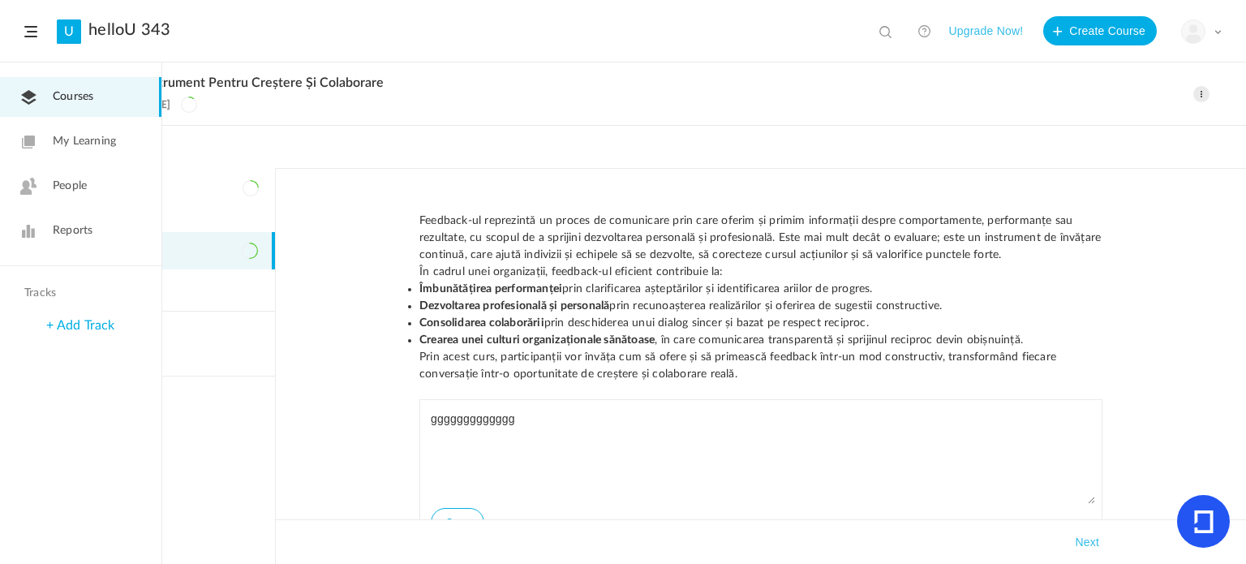
click at [78, 142] on span "My Learning" at bounding box center [84, 141] width 63 height 17
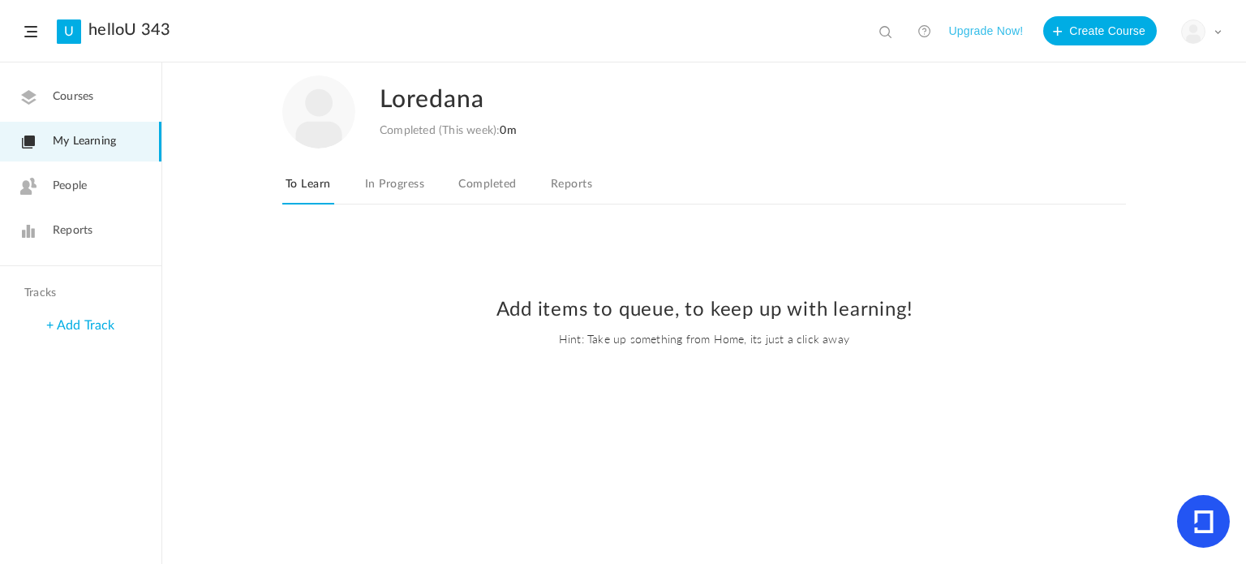
click at [388, 188] on link "In Progress" at bounding box center [395, 189] width 66 height 31
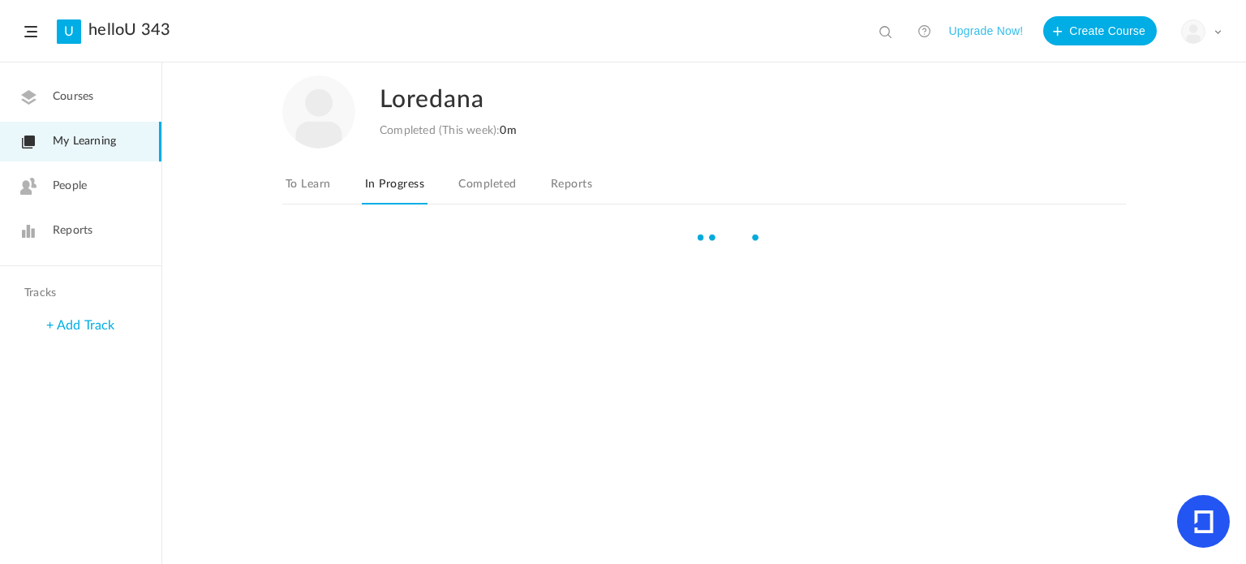
click at [500, 191] on link "Completed" at bounding box center [487, 189] width 64 height 31
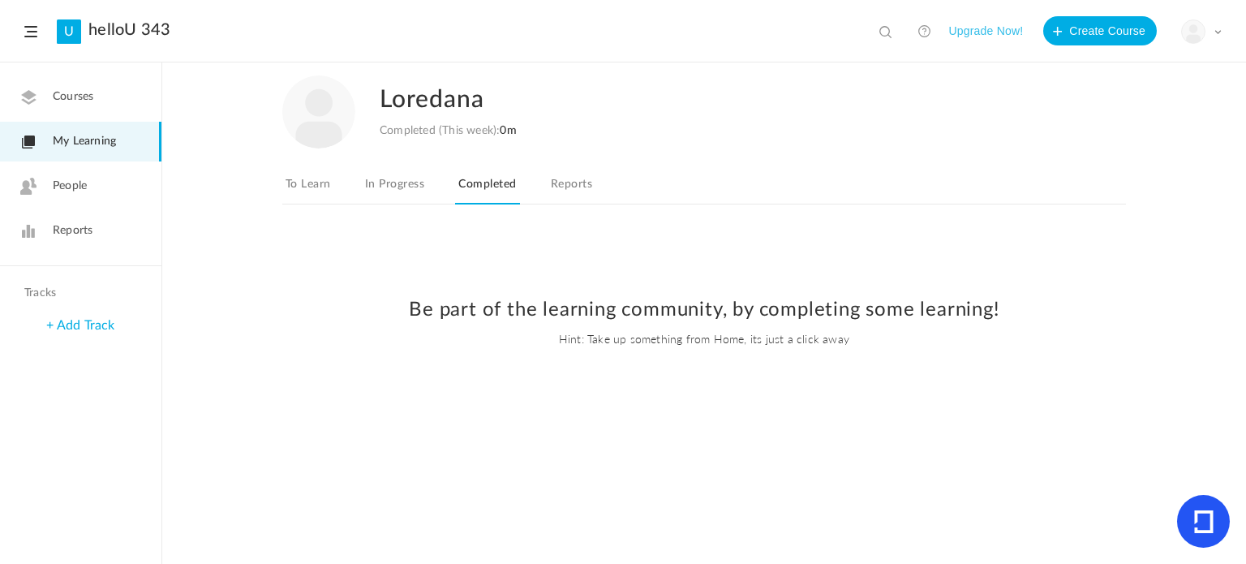
click at [579, 181] on link "Reports" at bounding box center [572, 189] width 48 height 31
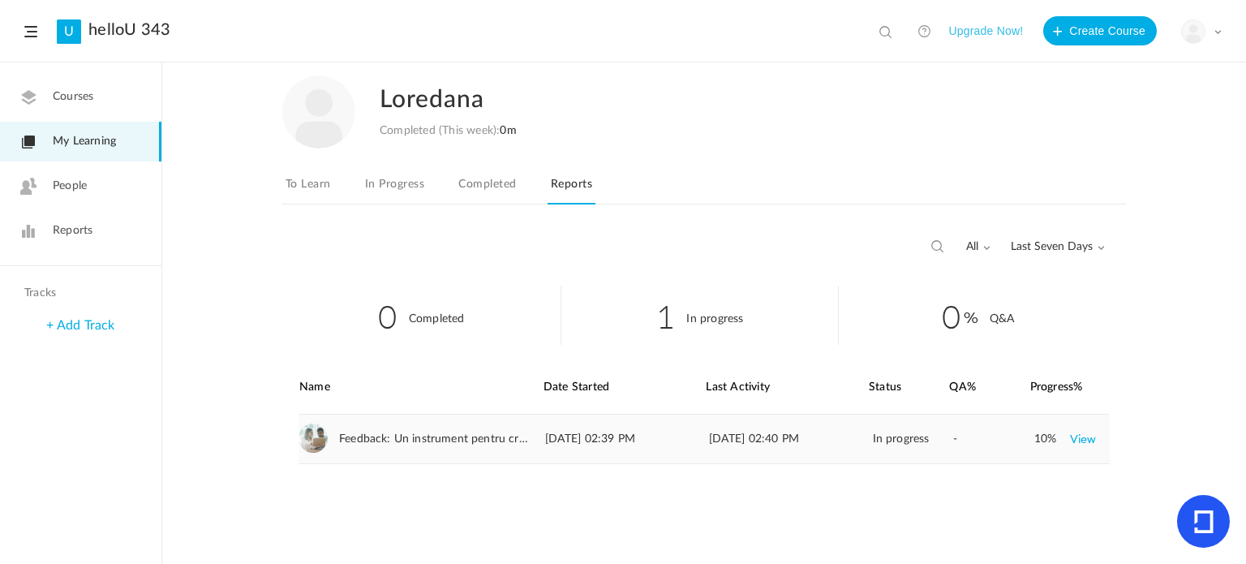
click at [1083, 437] on link "View" at bounding box center [1083, 438] width 27 height 29
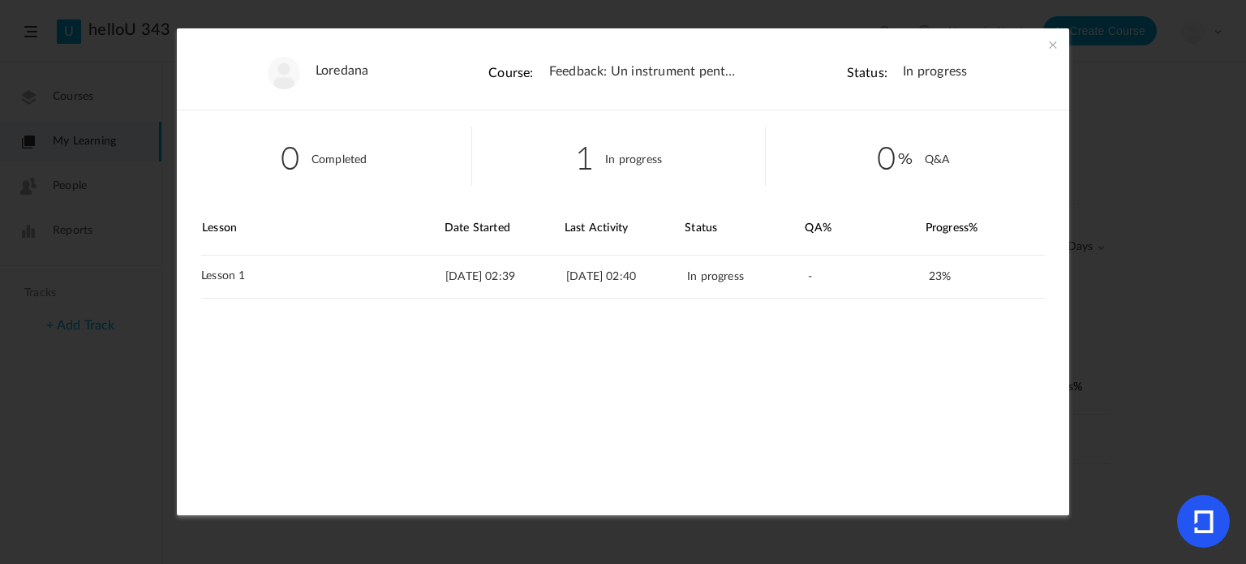
click at [1052, 40] on span at bounding box center [1053, 45] width 16 height 16
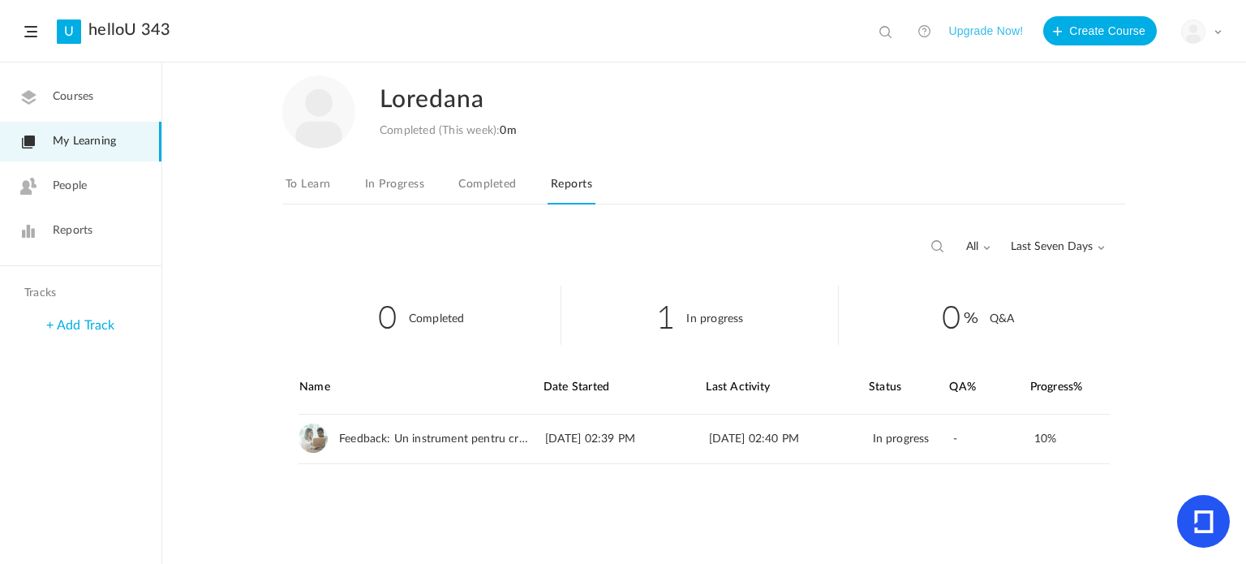
click at [81, 93] on span "Courses" at bounding box center [73, 96] width 41 height 17
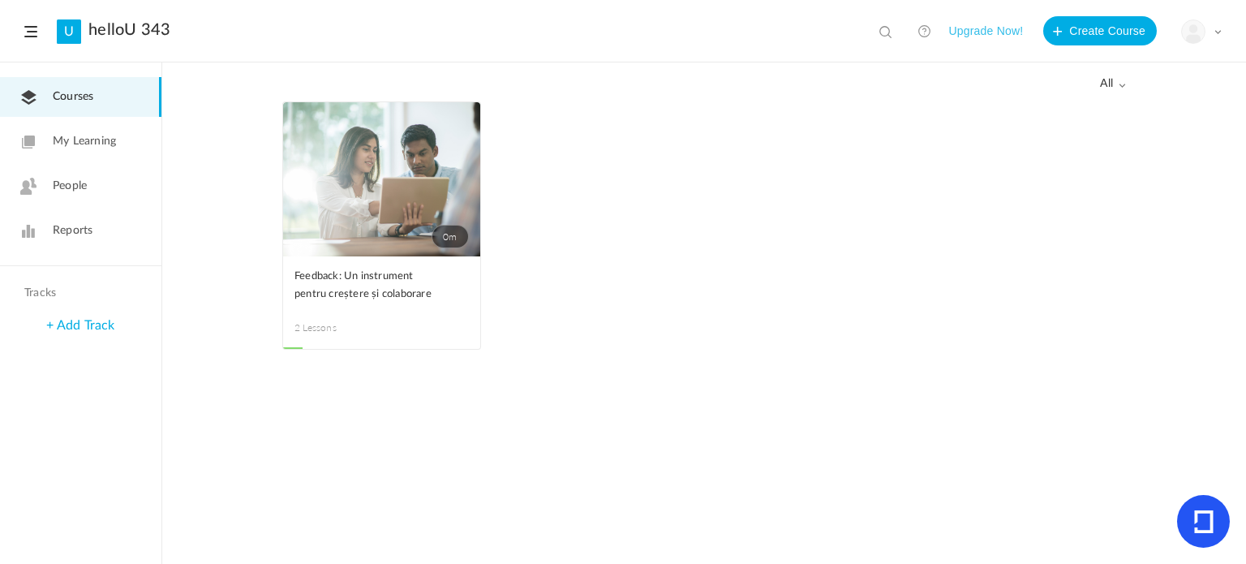
click at [0, 0] on span at bounding box center [0, 0] width 0 height 0
click at [644, 179] on ul "0m Edit Delete Move to draft Remove Progress Feedback: Un instrument pentru cre…" at bounding box center [704, 233] width 844 height 265
click at [347, 321] on span "2 Lessons" at bounding box center [339, 328] width 88 height 15
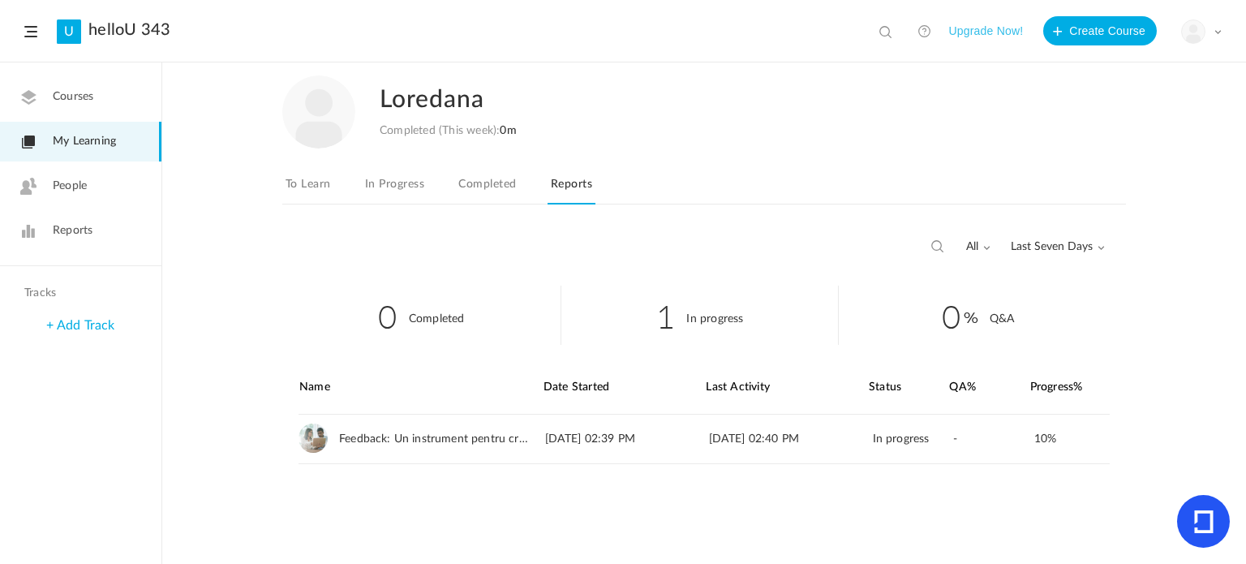
click at [98, 174] on link "People" at bounding box center [80, 186] width 161 height 40
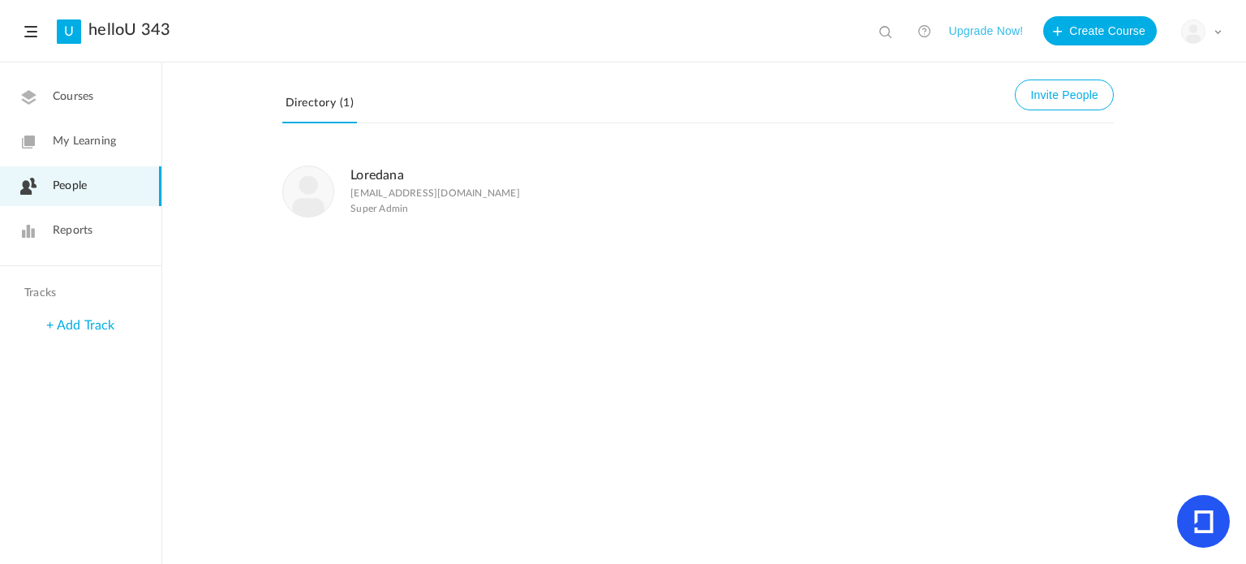
click at [97, 139] on span "My Learning" at bounding box center [84, 141] width 63 height 17
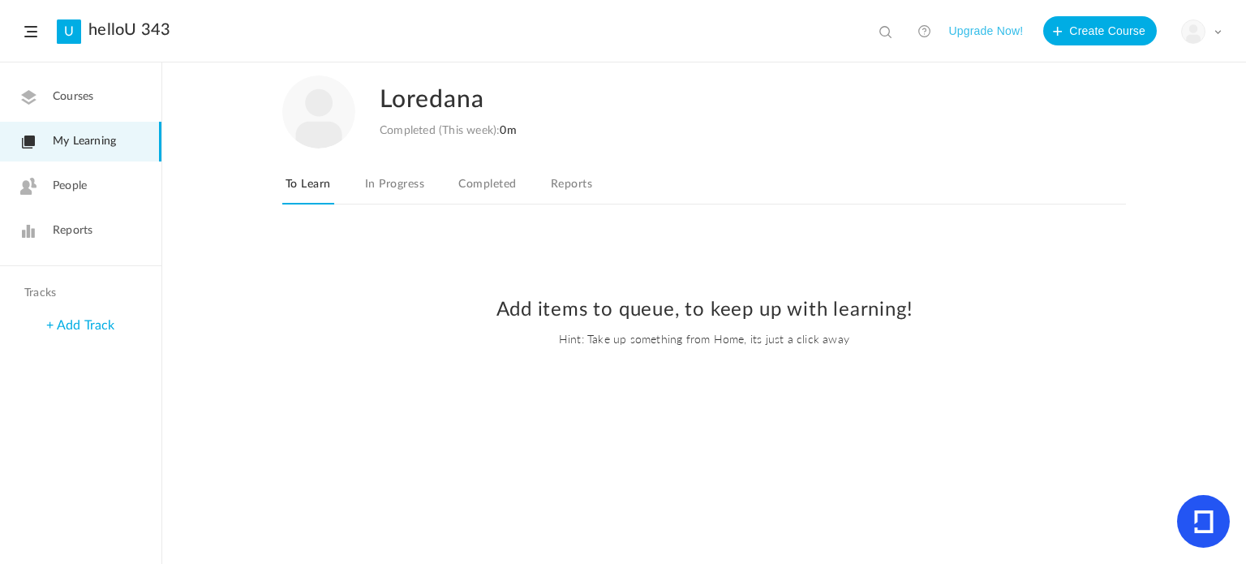
click at [63, 106] on link "Courses" at bounding box center [80, 97] width 161 height 40
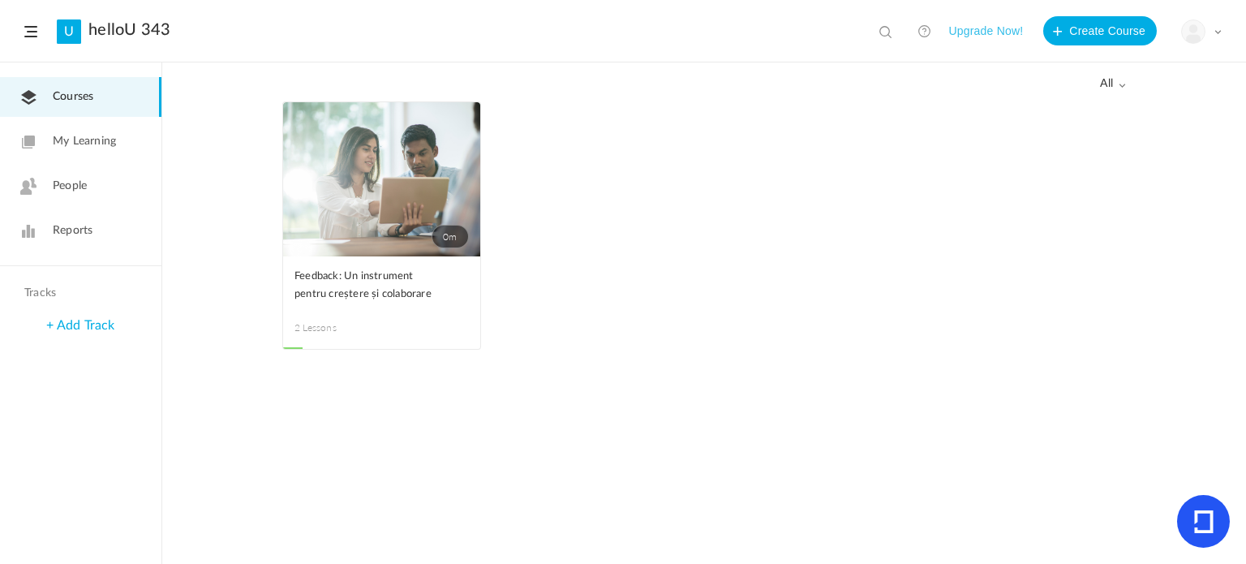
drag, startPoint x: 441, startPoint y: 294, endPoint x: 377, endPoint y: 324, distance: 71.5
click at [986, 25] on button "Upgrade Now!" at bounding box center [986, 30] width 75 height 29
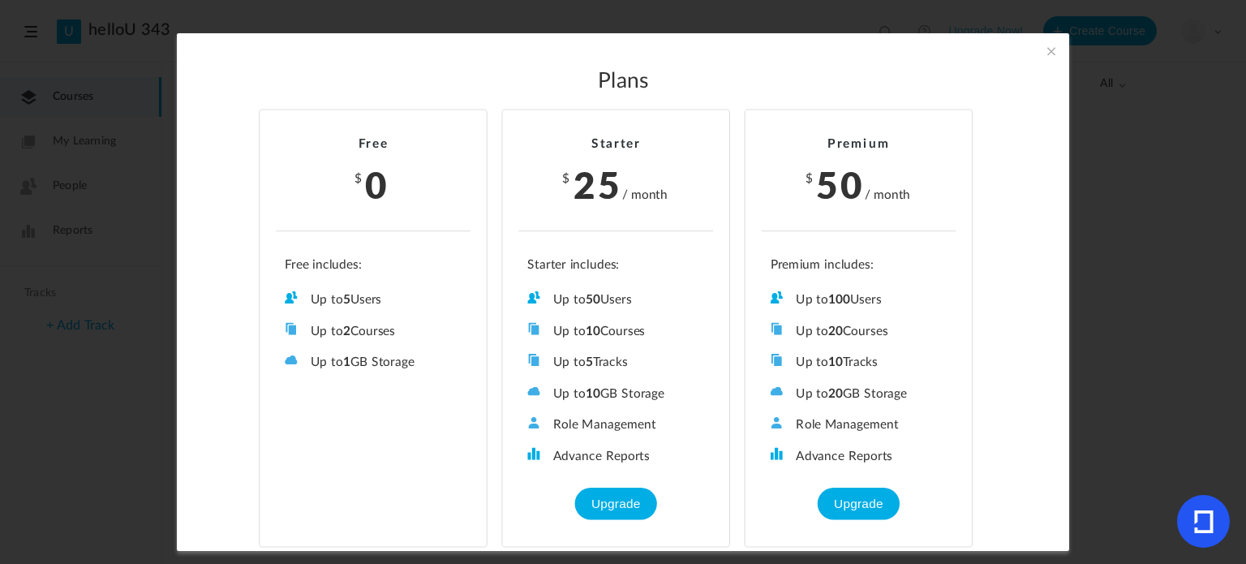
click at [1051, 48] on span at bounding box center [1052, 51] width 18 height 18
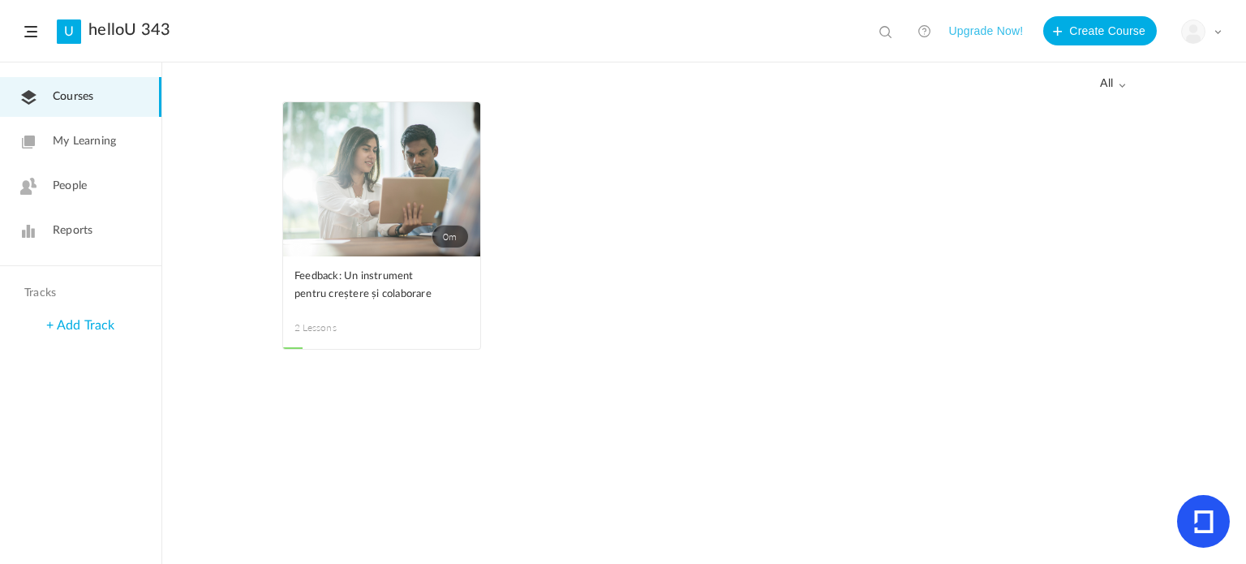
click at [1126, 87] on div "All all All Drafts 0m Edit Delete Move to draft Remove Progress Feedback: Un in…" at bounding box center [704, 313] width 1084 height 501
click at [1115, 83] on span "all" at bounding box center [1113, 84] width 26 height 14
click at [1116, 84] on span "all" at bounding box center [1113, 84] width 26 height 14
click at [1113, 85] on span "all" at bounding box center [1113, 84] width 26 height 14
click at [1036, 154] on link "Drafts" at bounding box center [1049, 149] width 153 height 30
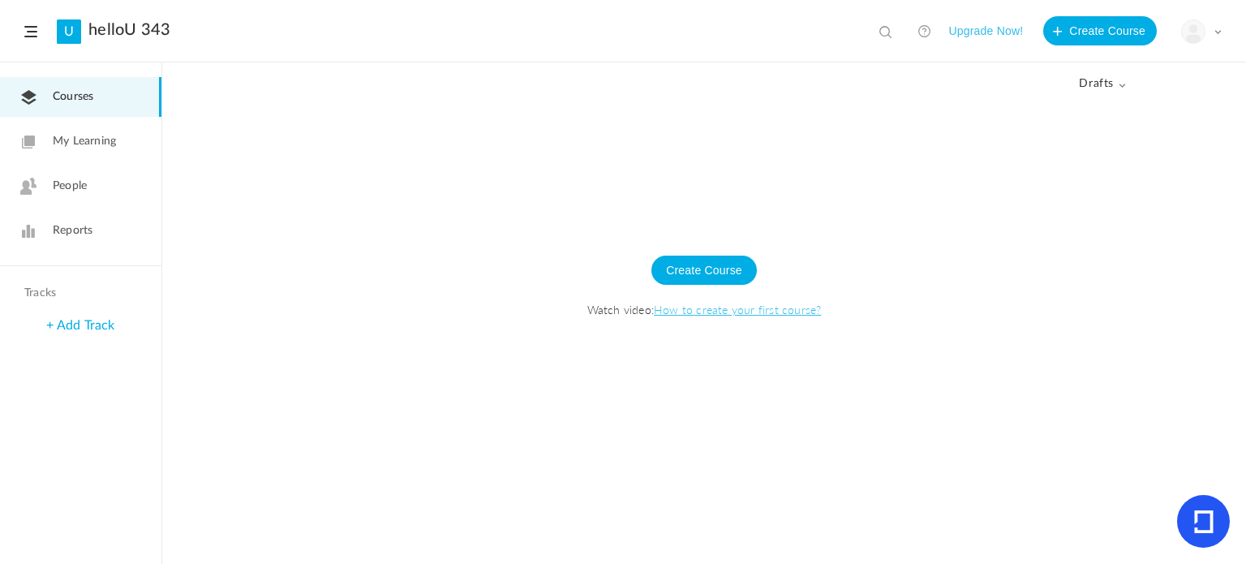
click at [699, 311] on link "How to create your first course?" at bounding box center [737, 309] width 167 height 16
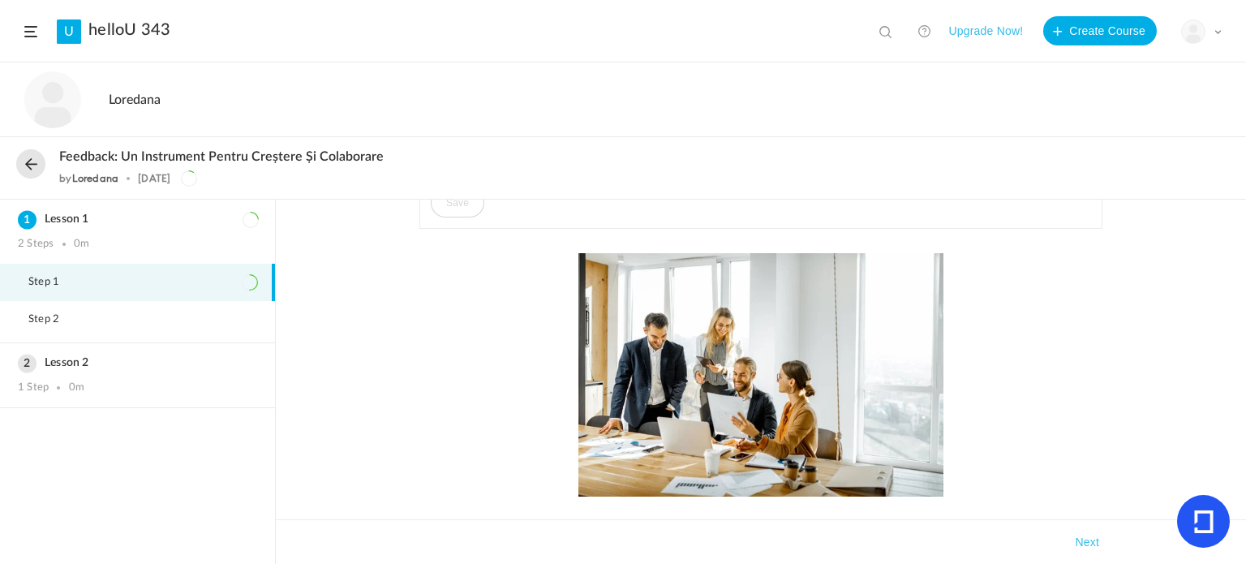
scroll to position [26, 0]
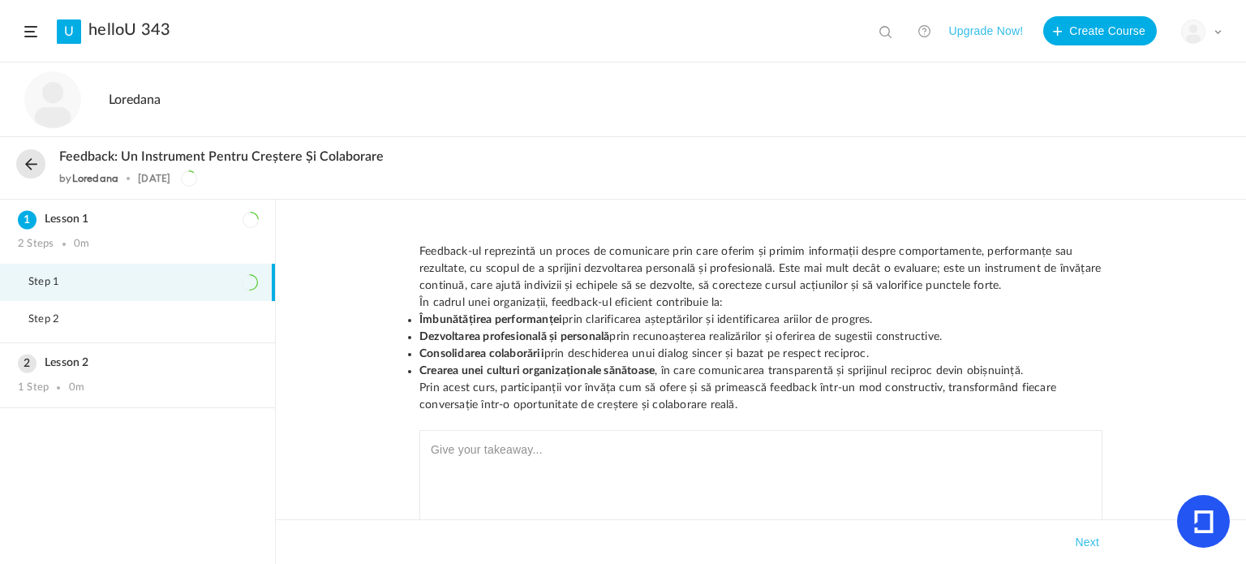
click at [39, 166] on button at bounding box center [30, 163] width 29 height 29
click at [32, 166] on button at bounding box center [30, 163] width 29 height 29
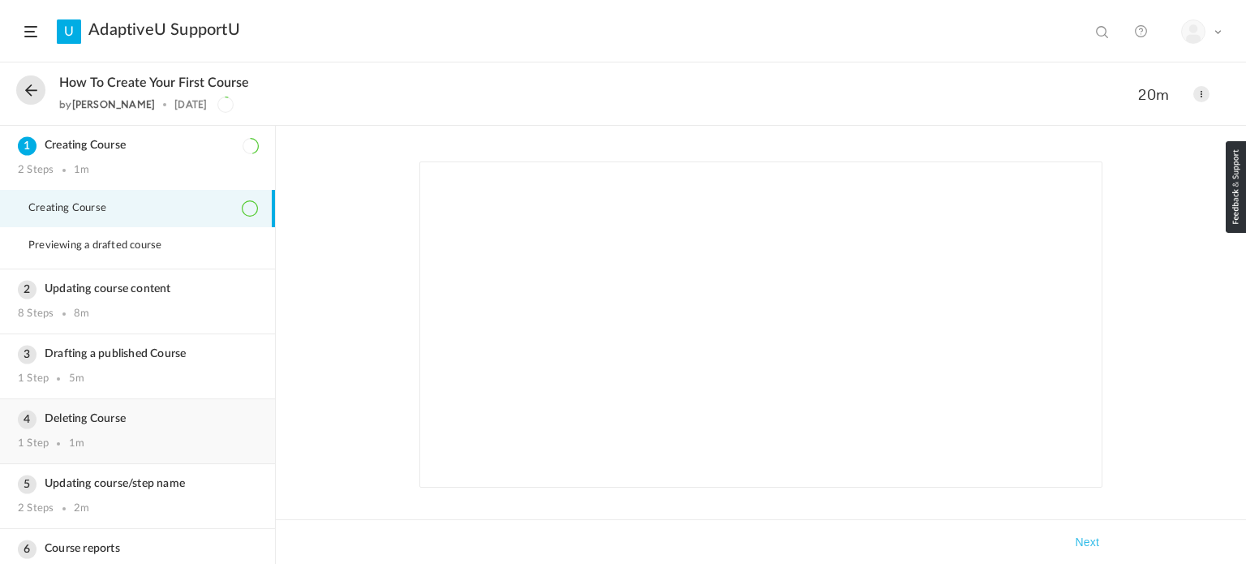
scroll to position [150, 0]
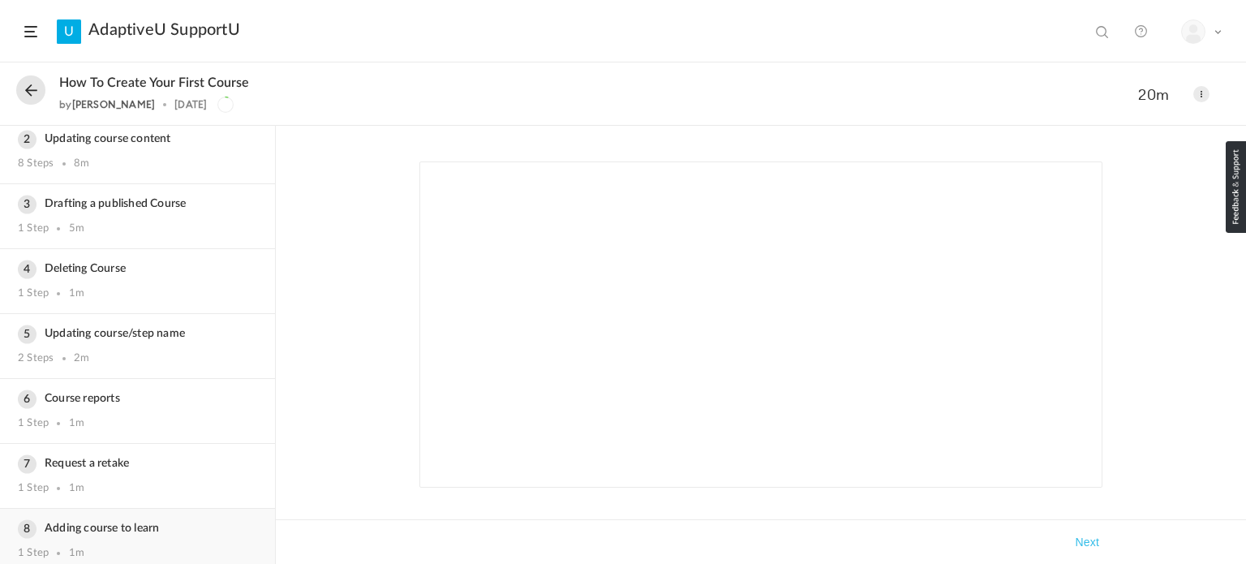
click at [121, 523] on h3 "Adding course to learn" at bounding box center [137, 529] width 239 height 14
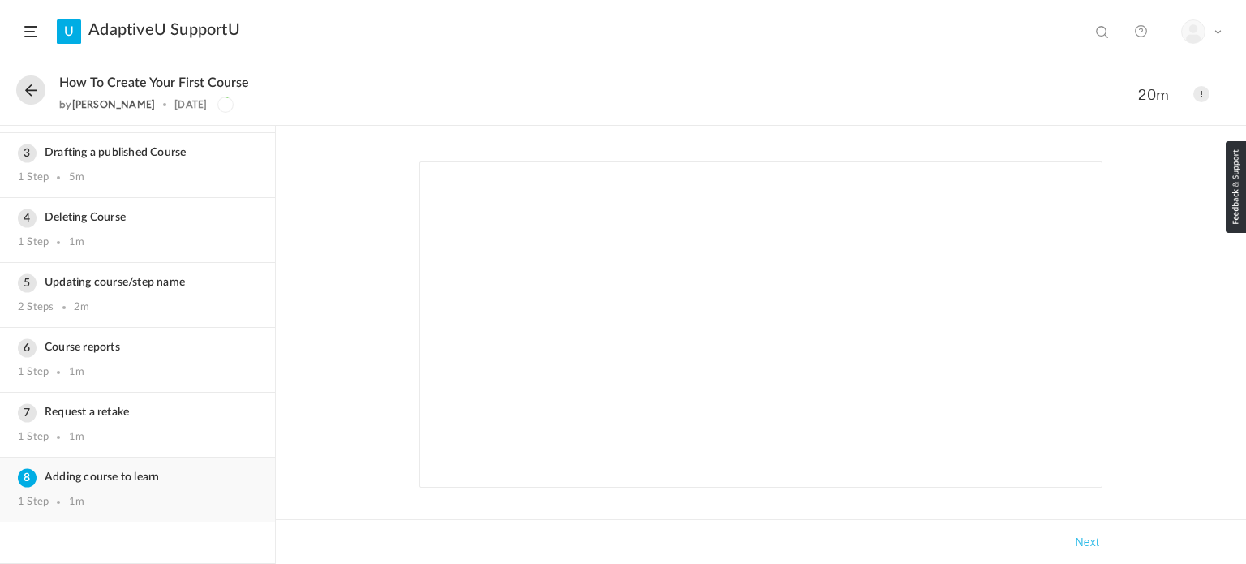
scroll to position [73, 0]
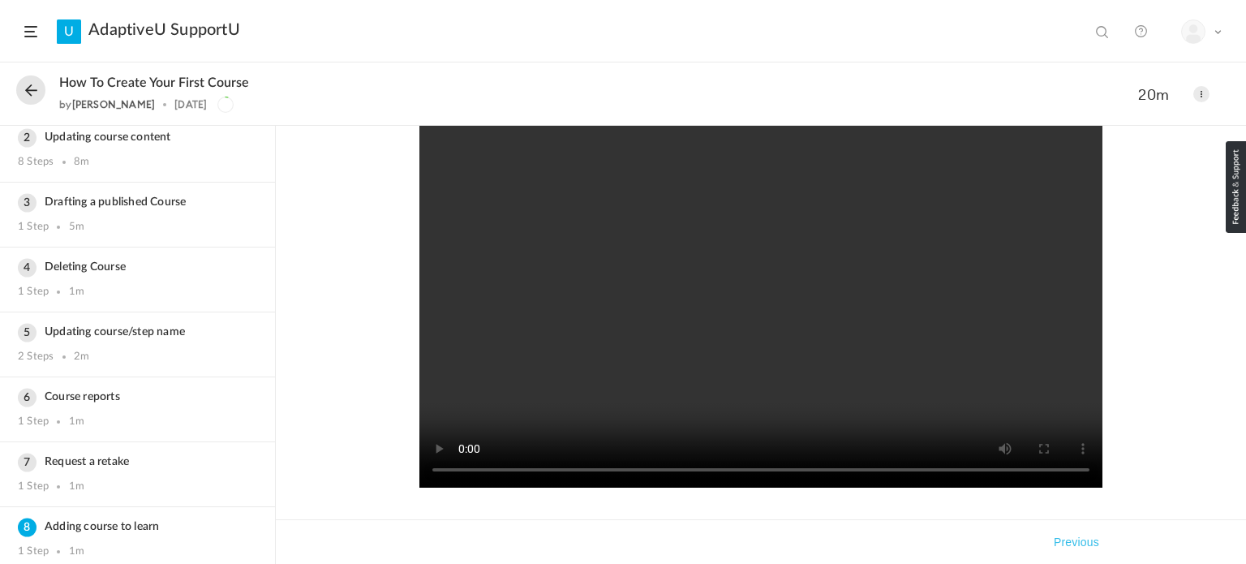
scroll to position [69, 0]
